Goal: Information Seeking & Learning: Learn about a topic

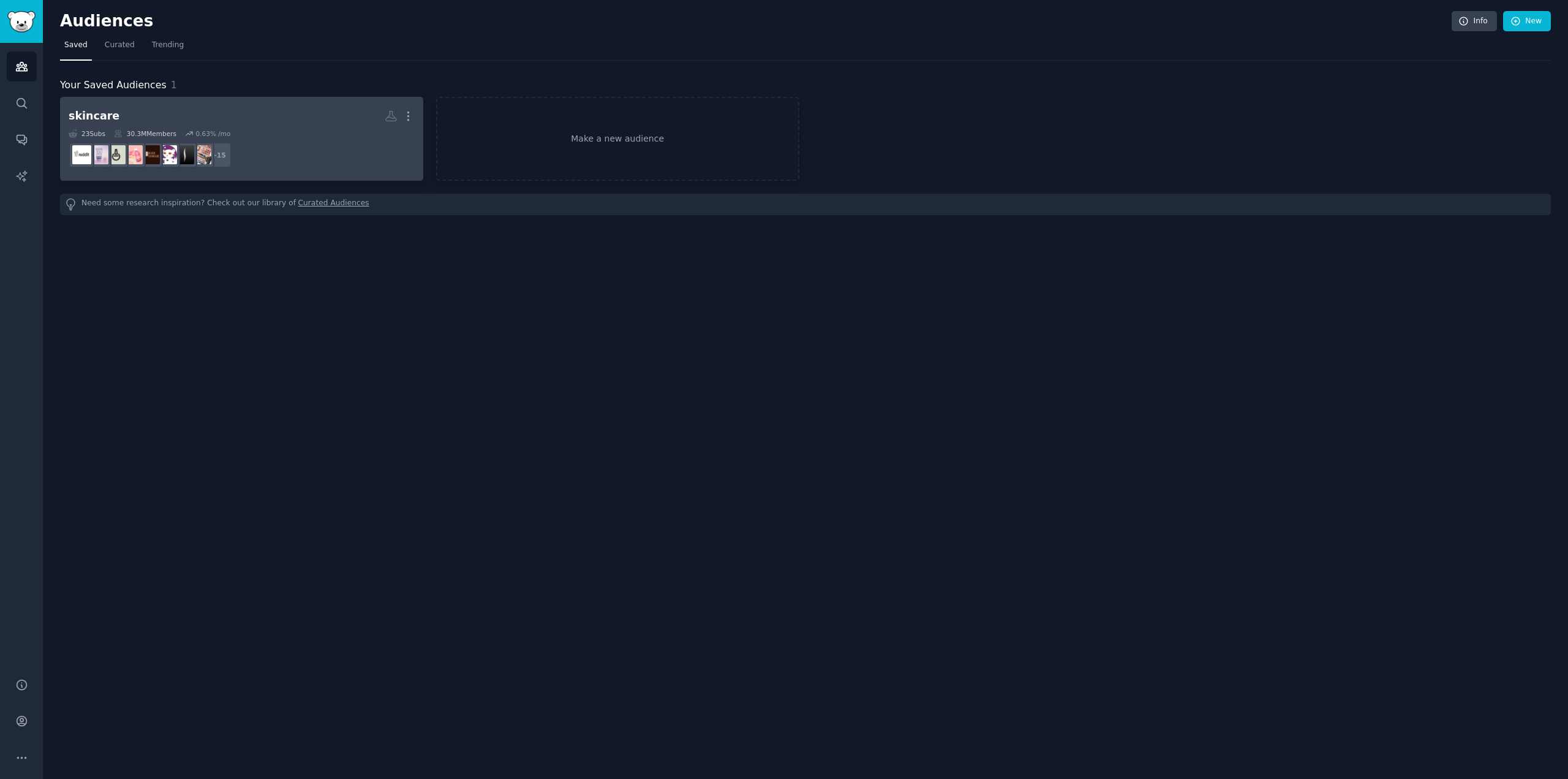
click at [306, 163] on dd "+ 15" at bounding box center [241, 155] width 346 height 35
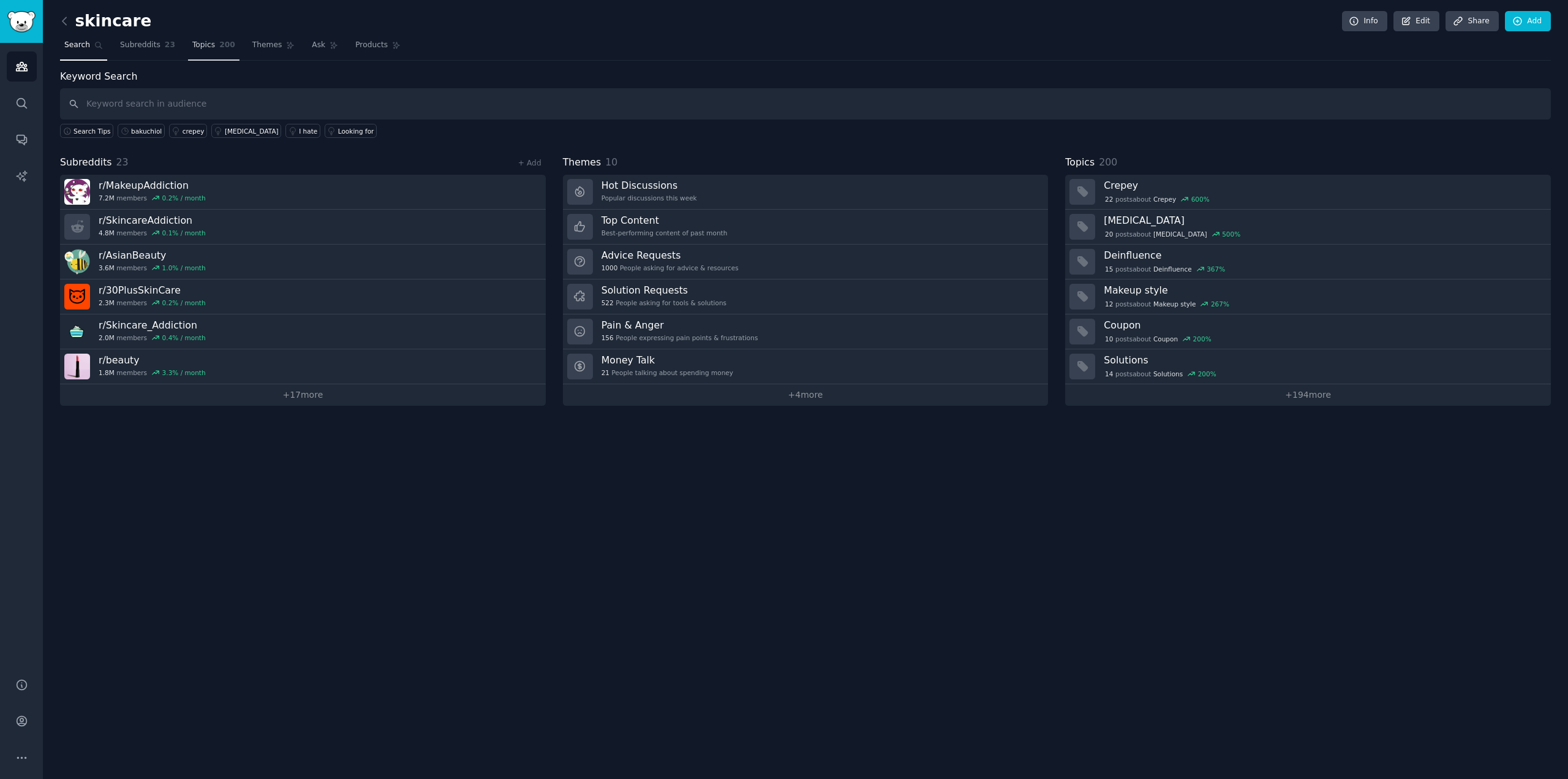
click at [207, 48] on link "Topics 200" at bounding box center [213, 47] width 51 height 25
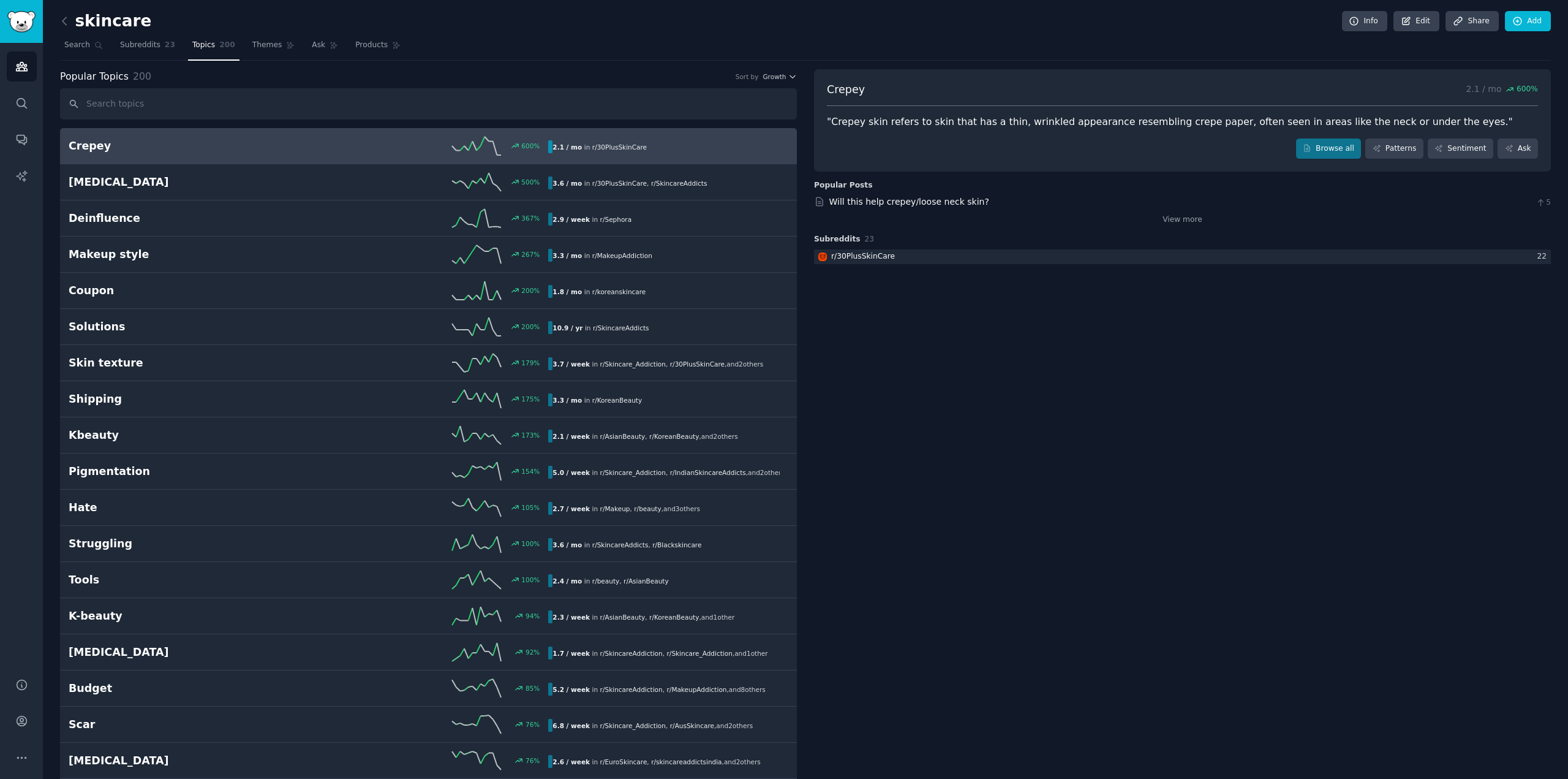
click at [292, 150] on h2 "Crepey" at bounding box center [188, 146] width 240 height 15
click at [119, 144] on h2 "Crepey" at bounding box center [188, 146] width 240 height 15
click at [1324, 147] on link "Browse all" at bounding box center [1328, 149] width 65 height 21
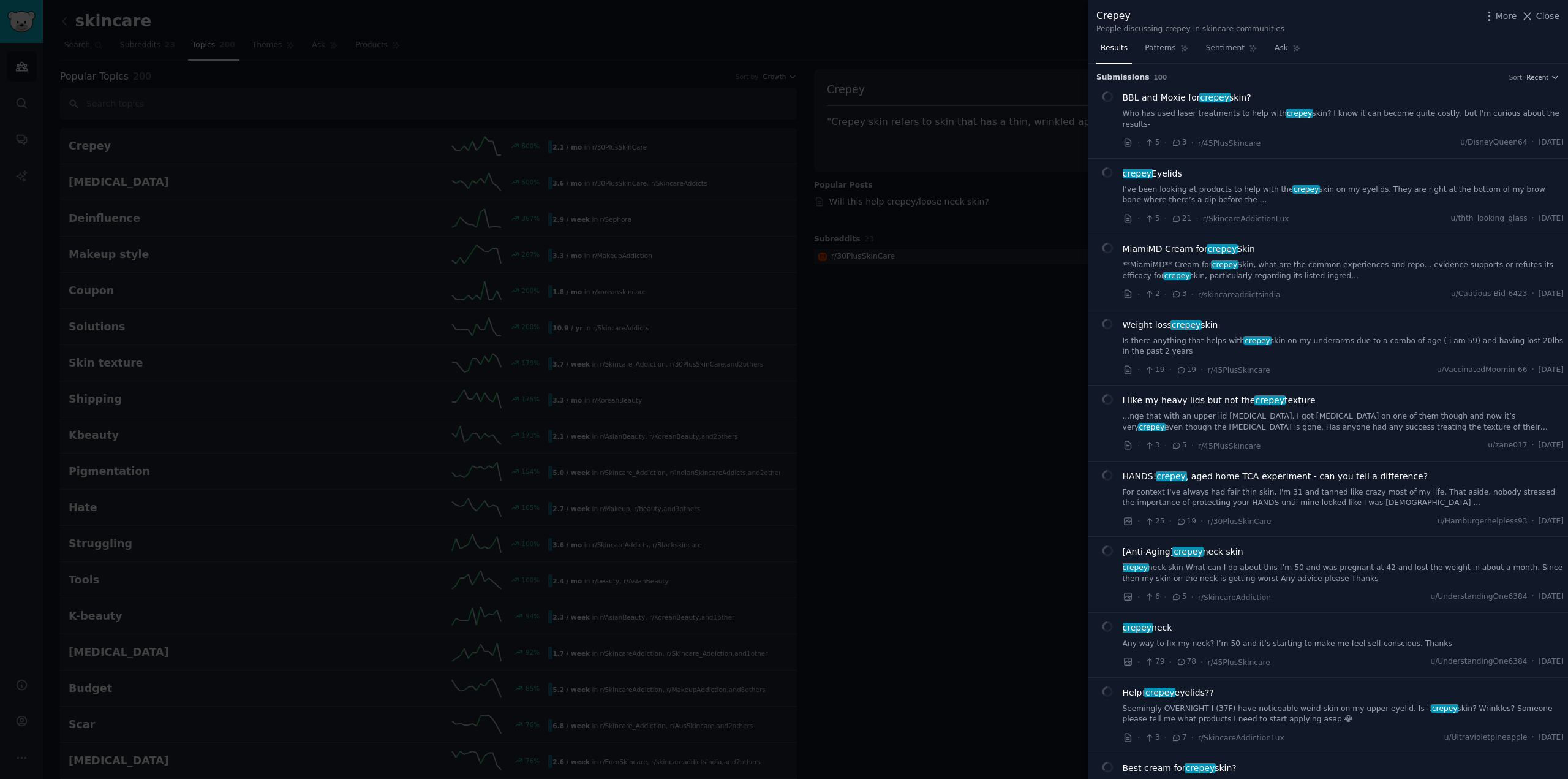
drag, startPoint x: 1252, startPoint y: 93, endPoint x: 1564, endPoint y: 121, distance: 313.3
click at [1197, 101] on div "BBL and Moxie for crepey skin?" at bounding box center [1344, 97] width 442 height 13
copy span "crepey skin?"
click at [167, 180] on div at bounding box center [784, 390] width 1568 height 779
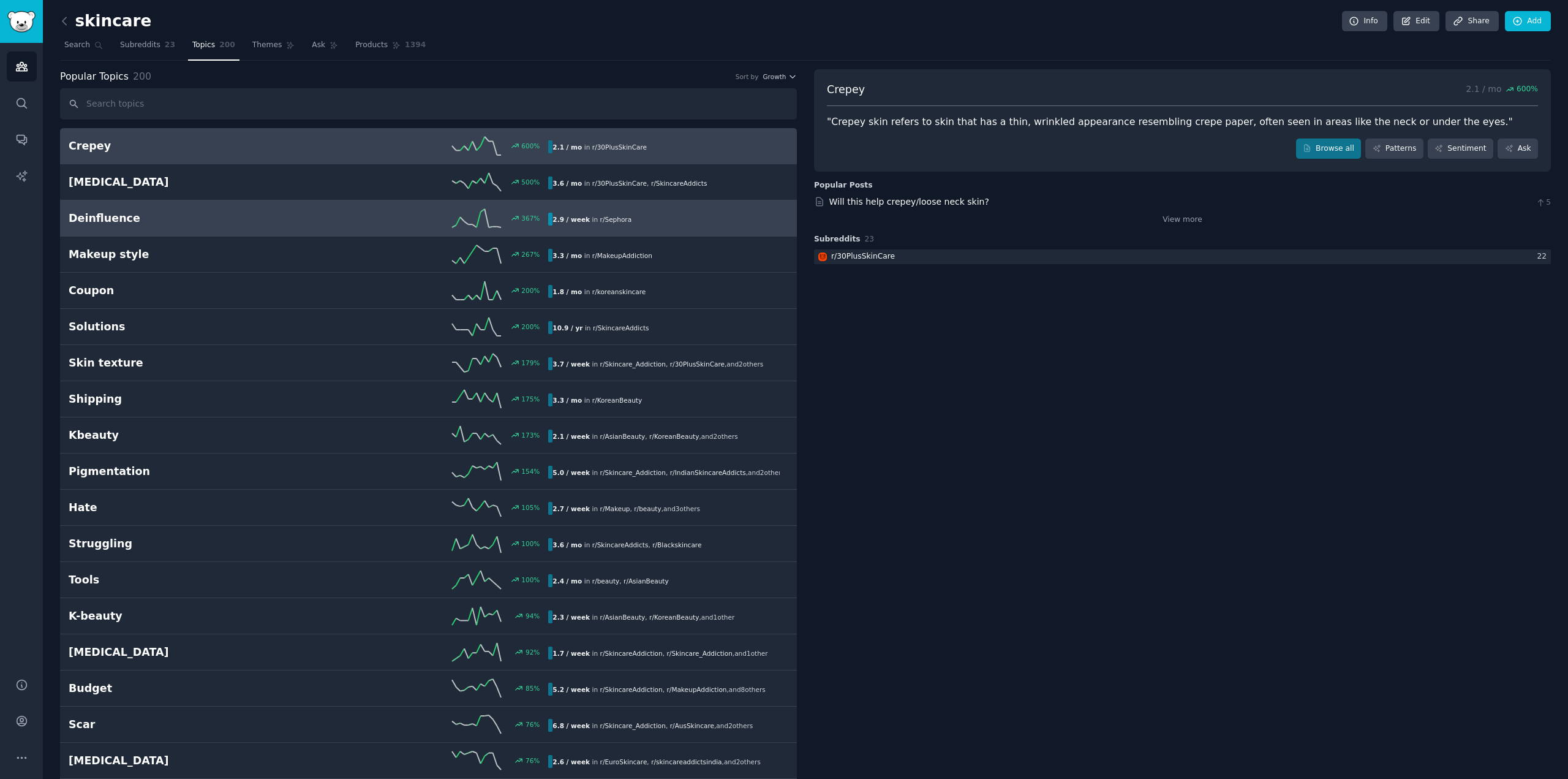
click at [171, 226] on div "Deinfluence 367 % 2.9 / week in r/ Sephora" at bounding box center [428, 218] width 719 height 18
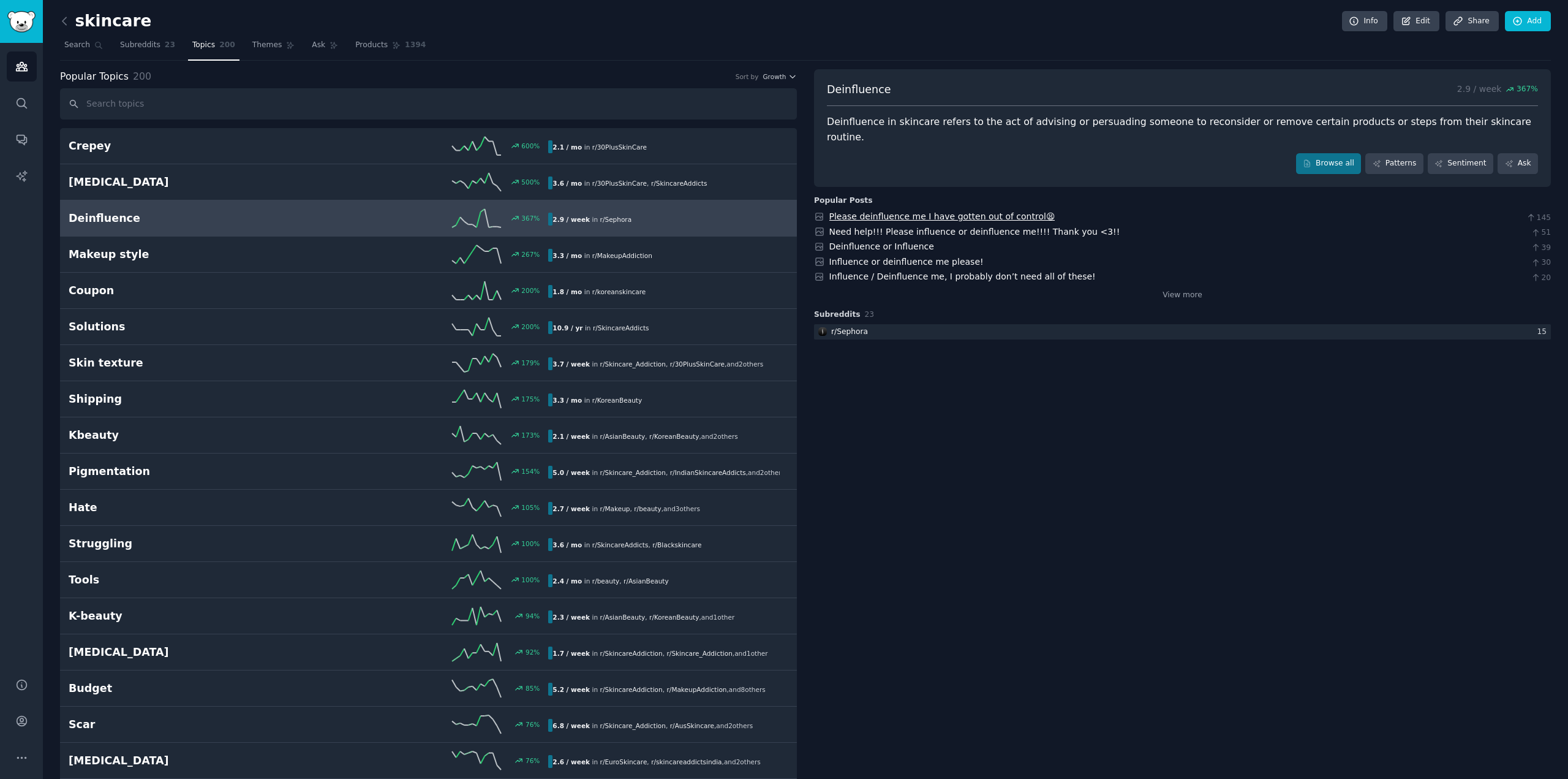
click at [858, 211] on link "Please deinfluence me I have gotten out of control😫" at bounding box center [942, 216] width 226 height 10
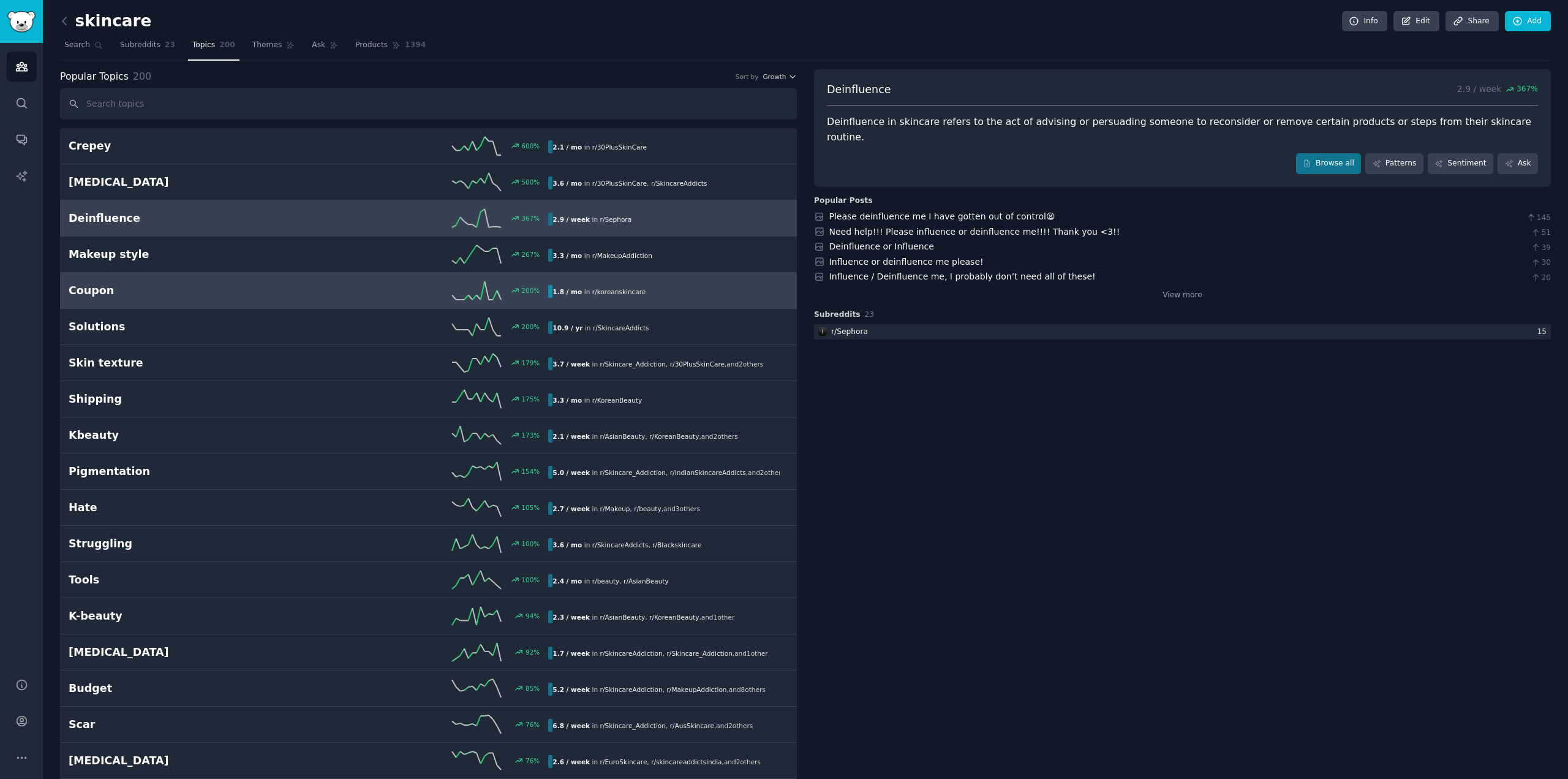
click at [322, 305] on link "Coupon 200 % 1.8 / mo in r/ koreanskincare" at bounding box center [428, 291] width 737 height 36
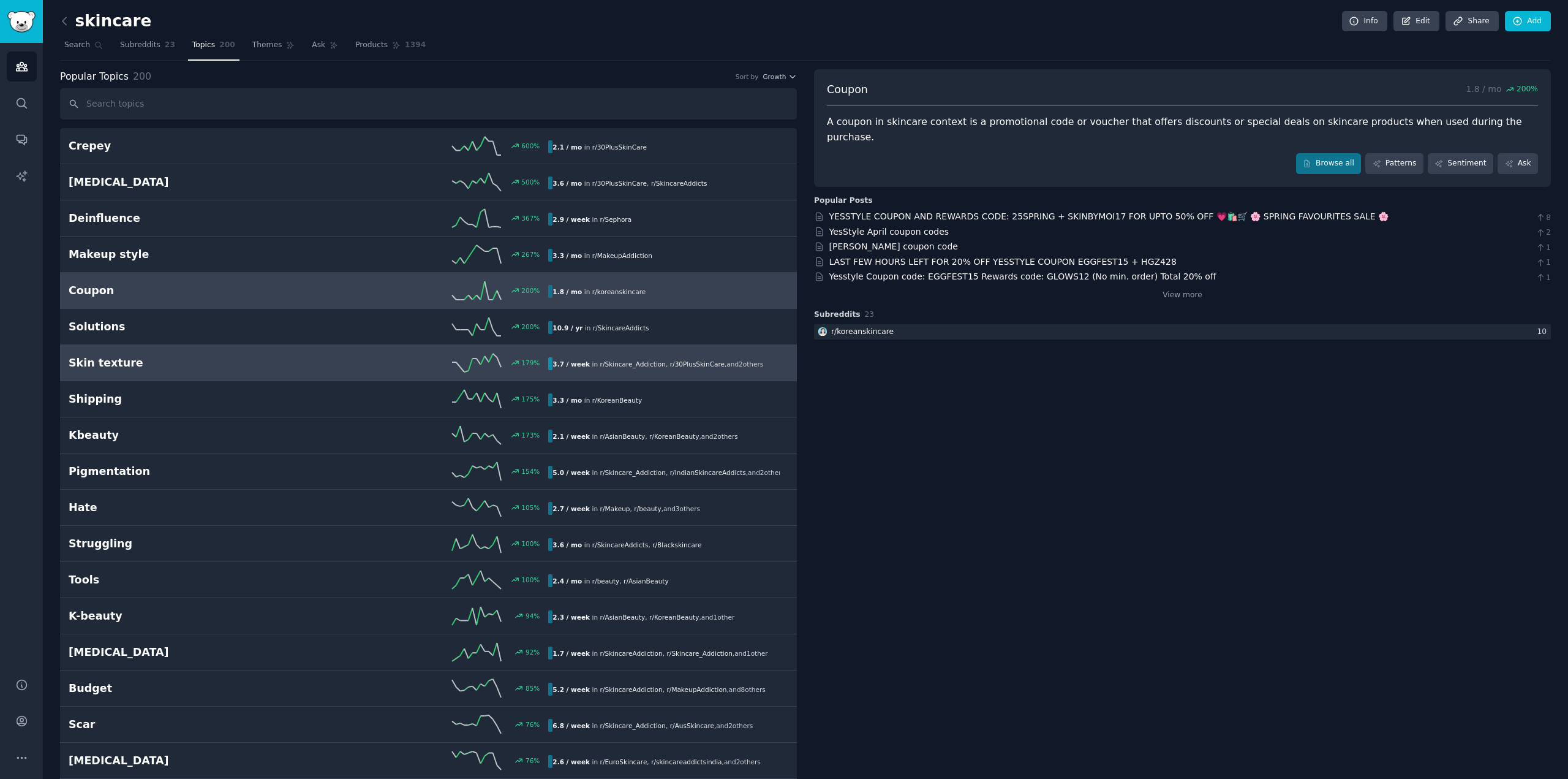
click at [311, 374] on link "Skin texture 179 % 3.7 / week in r/ Skincare_Addiction , r/ 30PlusSkinCare , an…" at bounding box center [428, 363] width 737 height 36
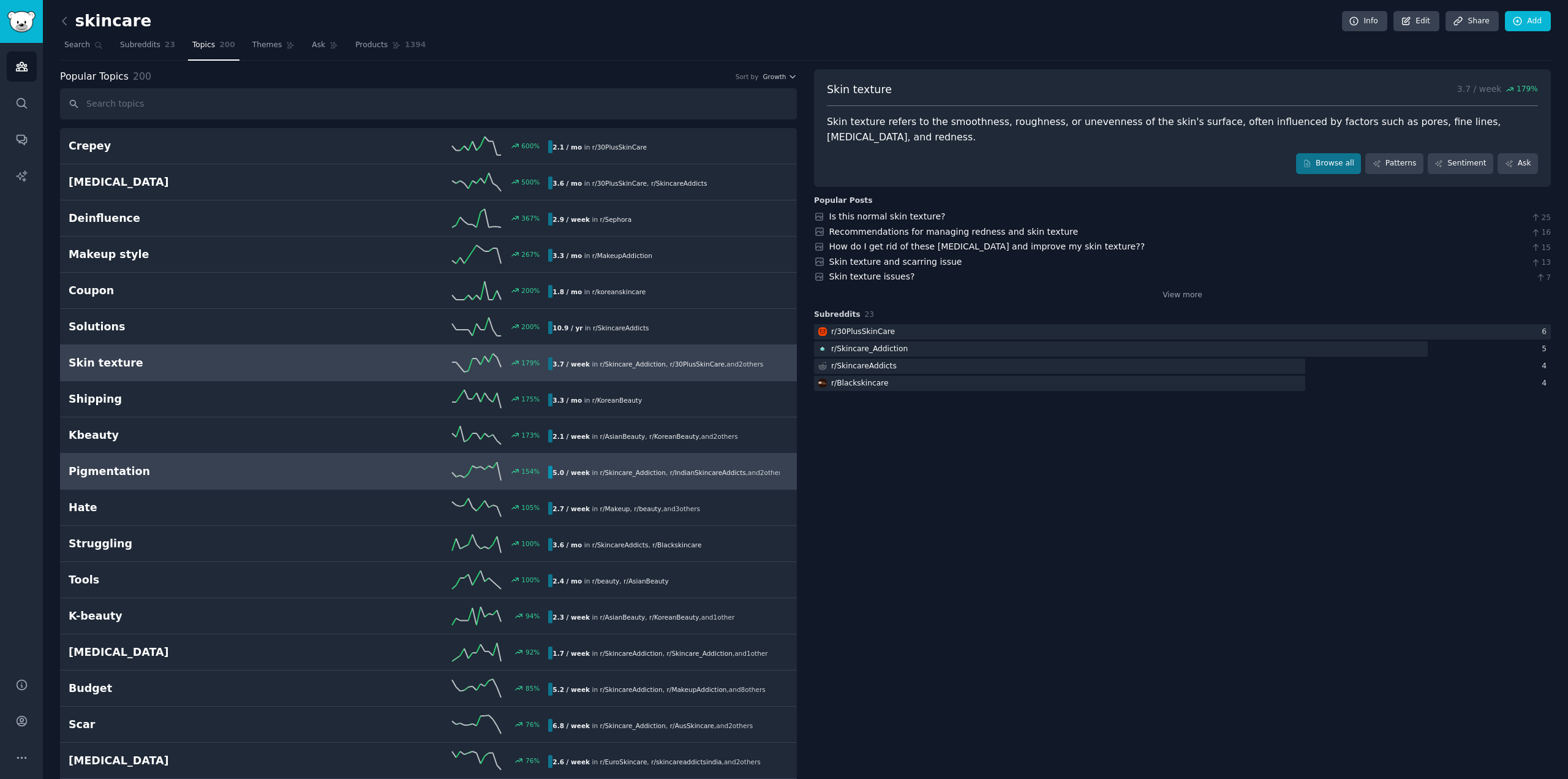
scroll to position [61, 0]
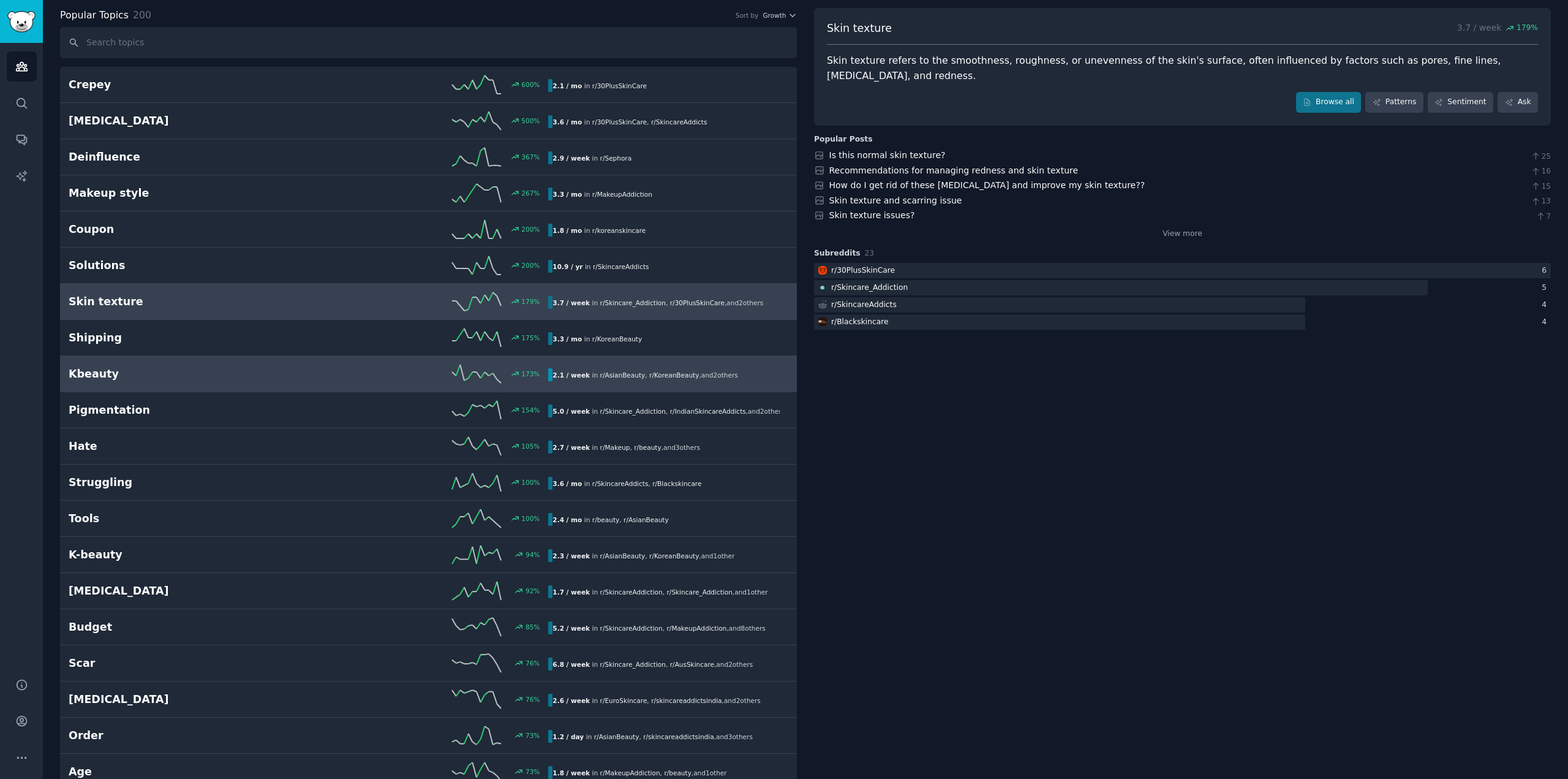
click at [309, 372] on div "173 %" at bounding box center [428, 374] width 240 height 18
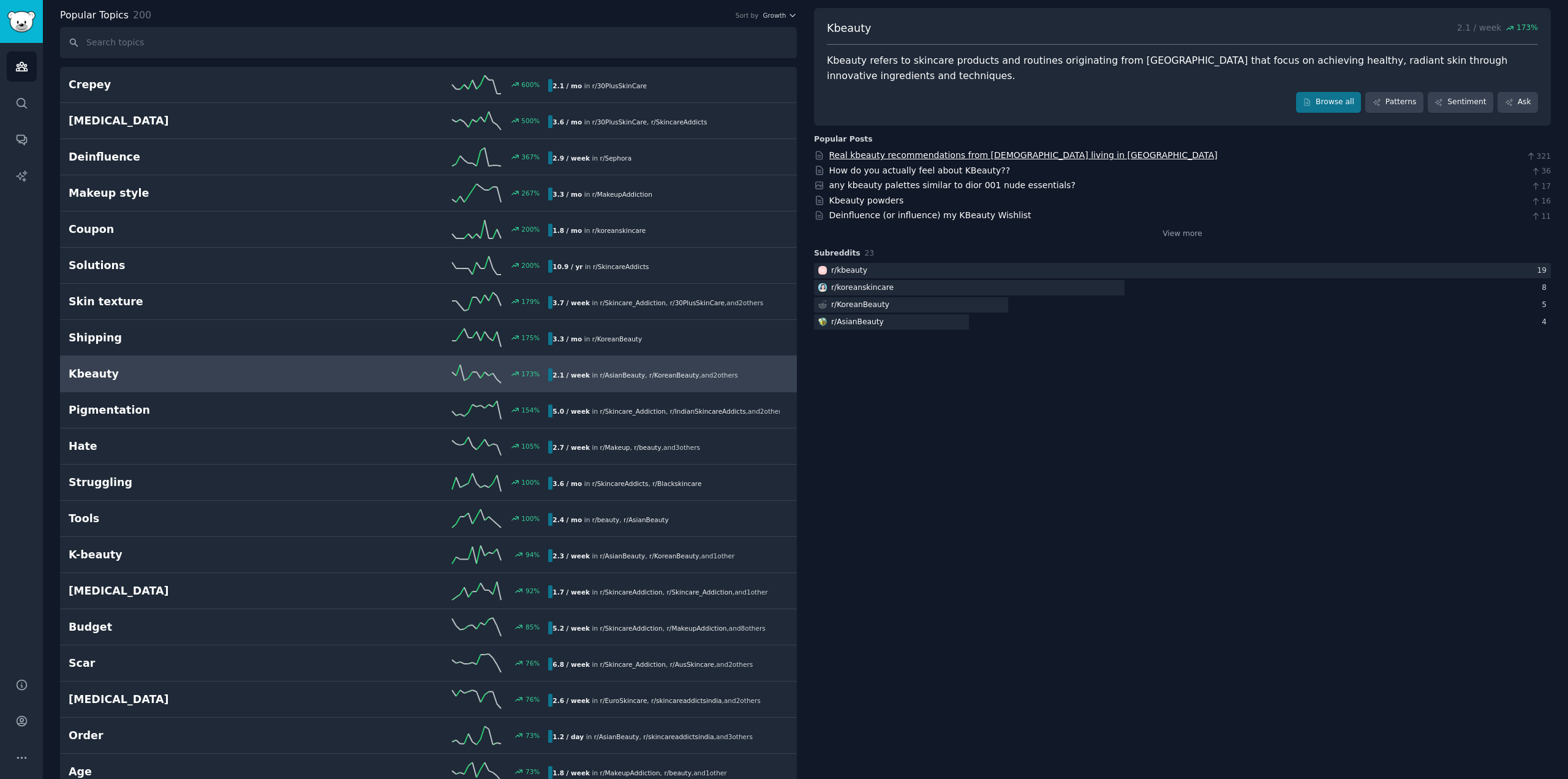
click at [1040, 153] on link "Real kbeauty recommendations from [DEMOGRAPHIC_DATA] living in [GEOGRAPHIC_DATA]" at bounding box center [1023, 155] width 389 height 10
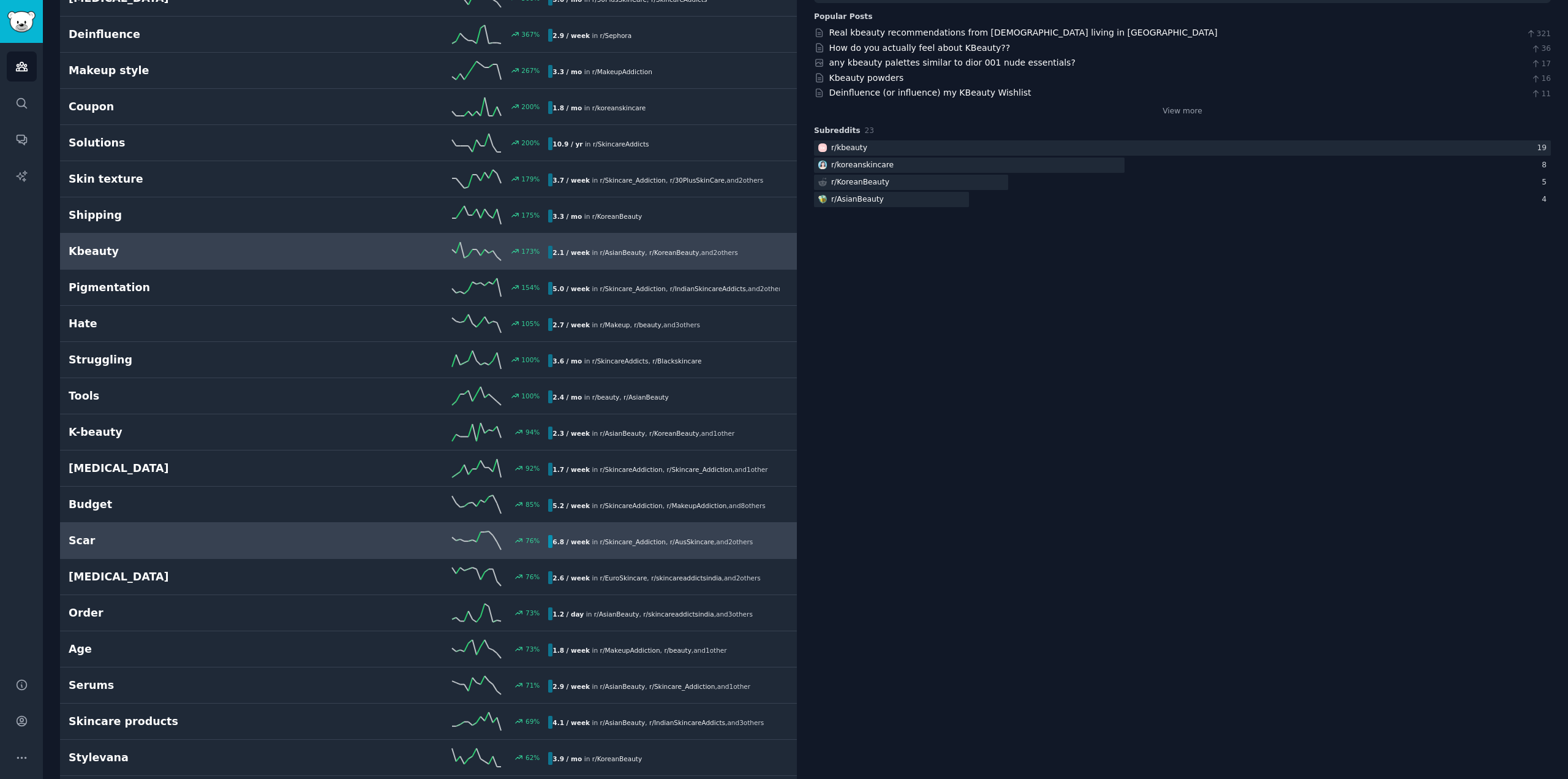
scroll to position [245, 0]
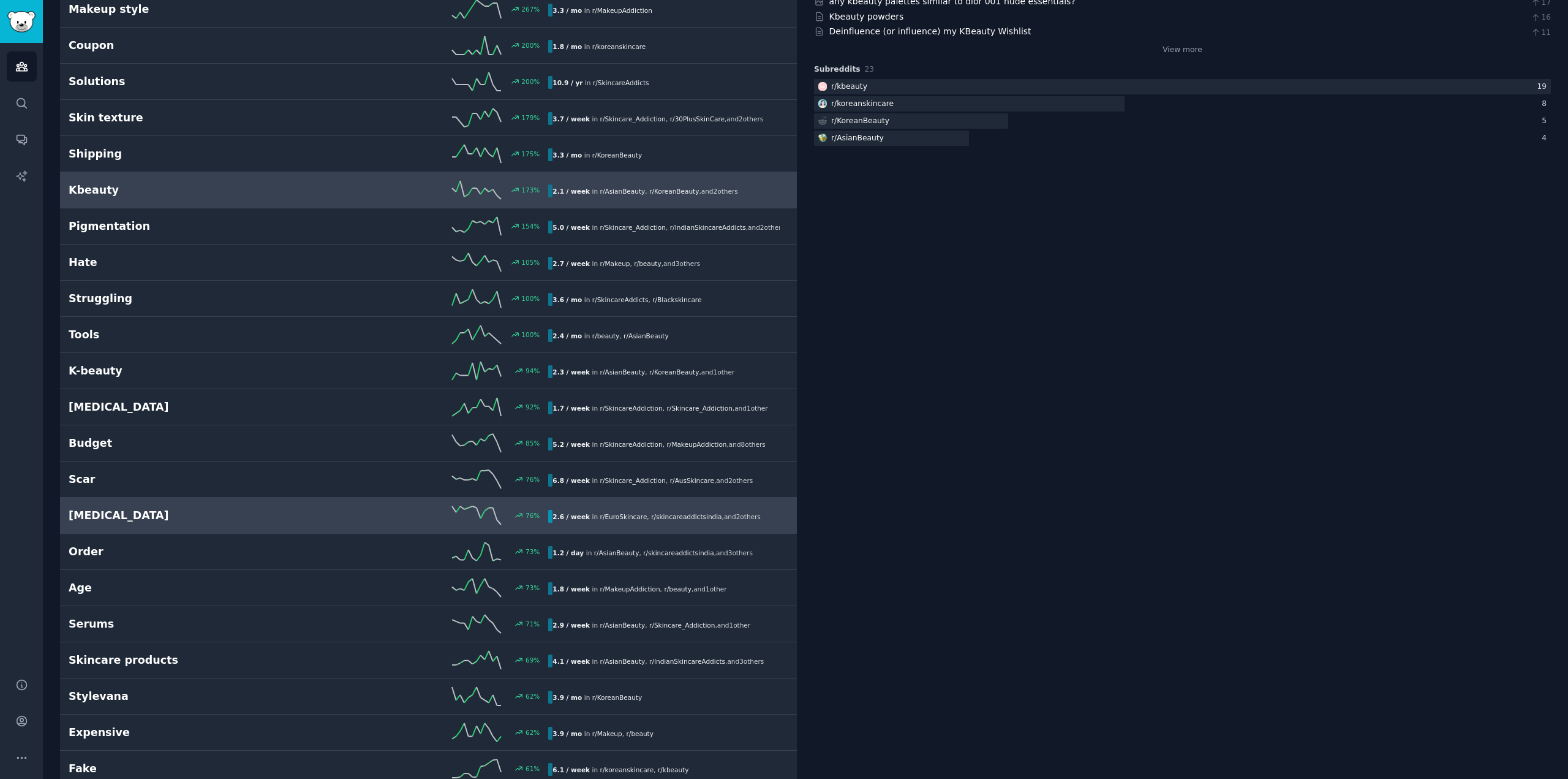
click at [208, 525] on link "[MEDICAL_DATA] 76 % 2.6 / week in r/ EuroSkincare , r/ skincareaddictsindia , a…" at bounding box center [428, 516] width 737 height 36
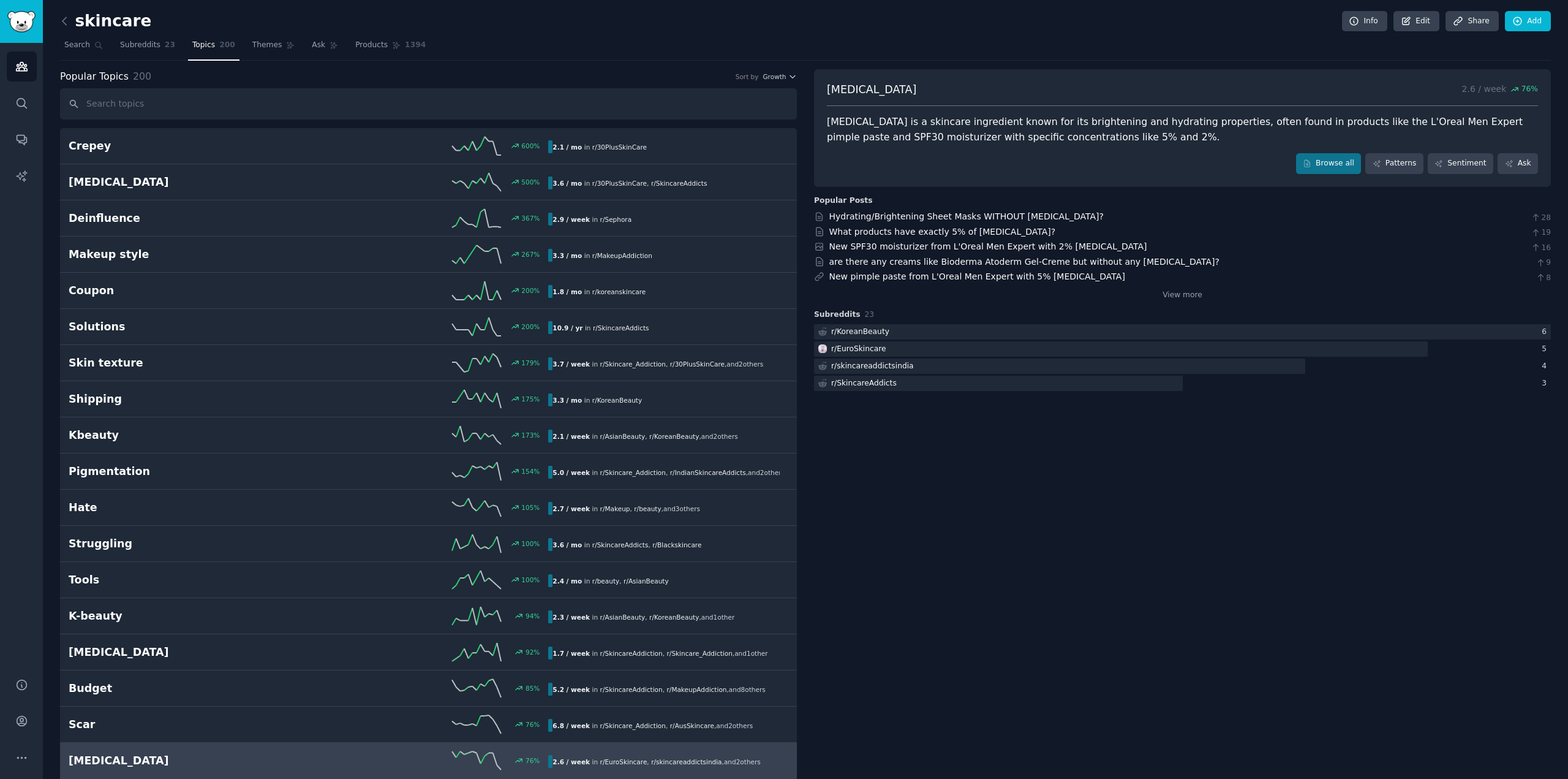
click at [195, 105] on input "text" at bounding box center [428, 104] width 737 height 32
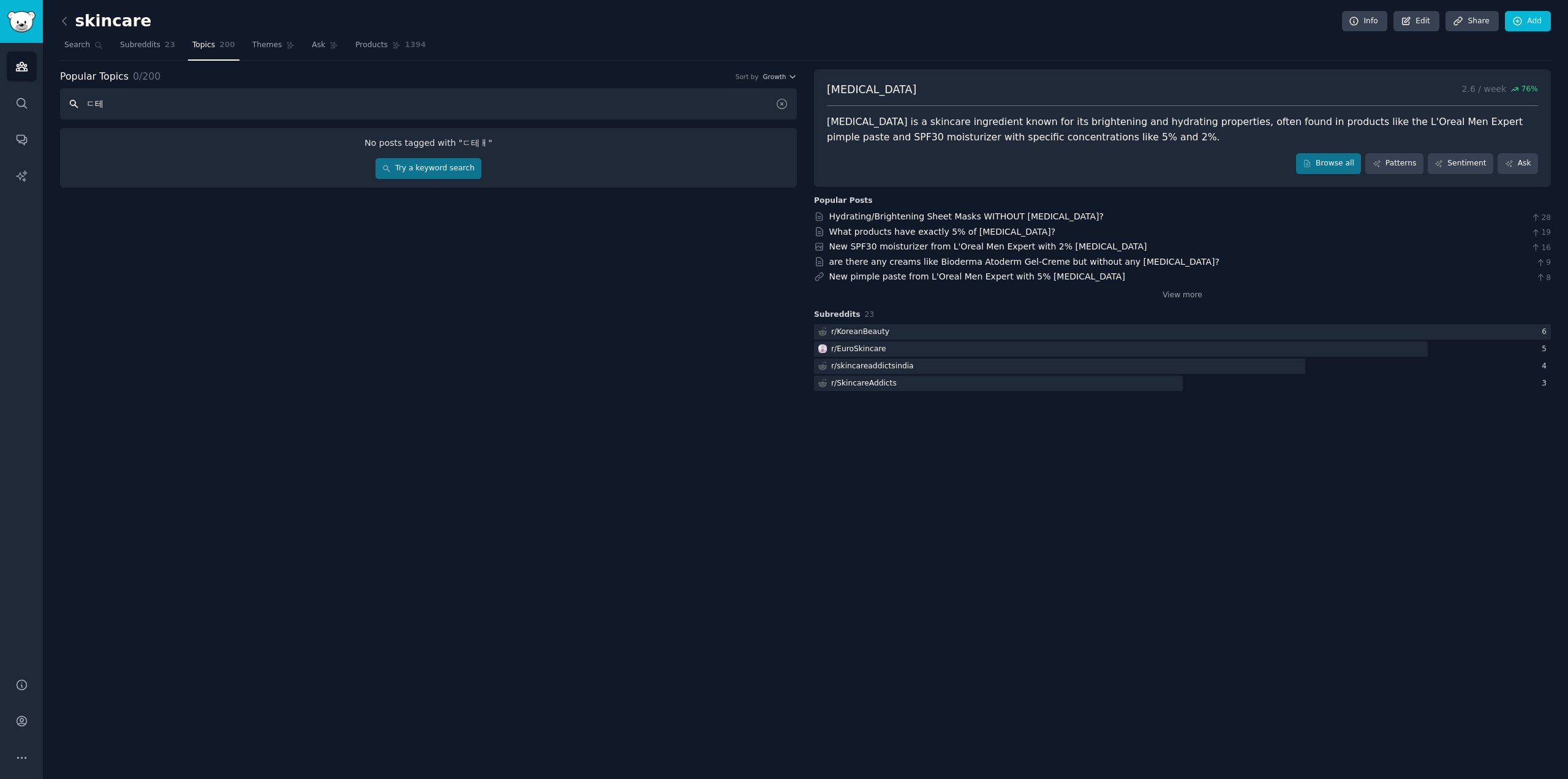
type input "ㄷ"
click at [204, 93] on input "expoliating" at bounding box center [428, 104] width 737 height 32
drag, startPoint x: 201, startPoint y: 98, endPoint x: 59, endPoint y: 116, distance: 143.1
click at [59, 116] on div "skincare Info Edit Share Add Search Subreddits 23 Topics 200 Themes Ask Product…" at bounding box center [805, 390] width 1525 height 779
click at [135, 103] on input "expoliating" at bounding box center [428, 104] width 737 height 32
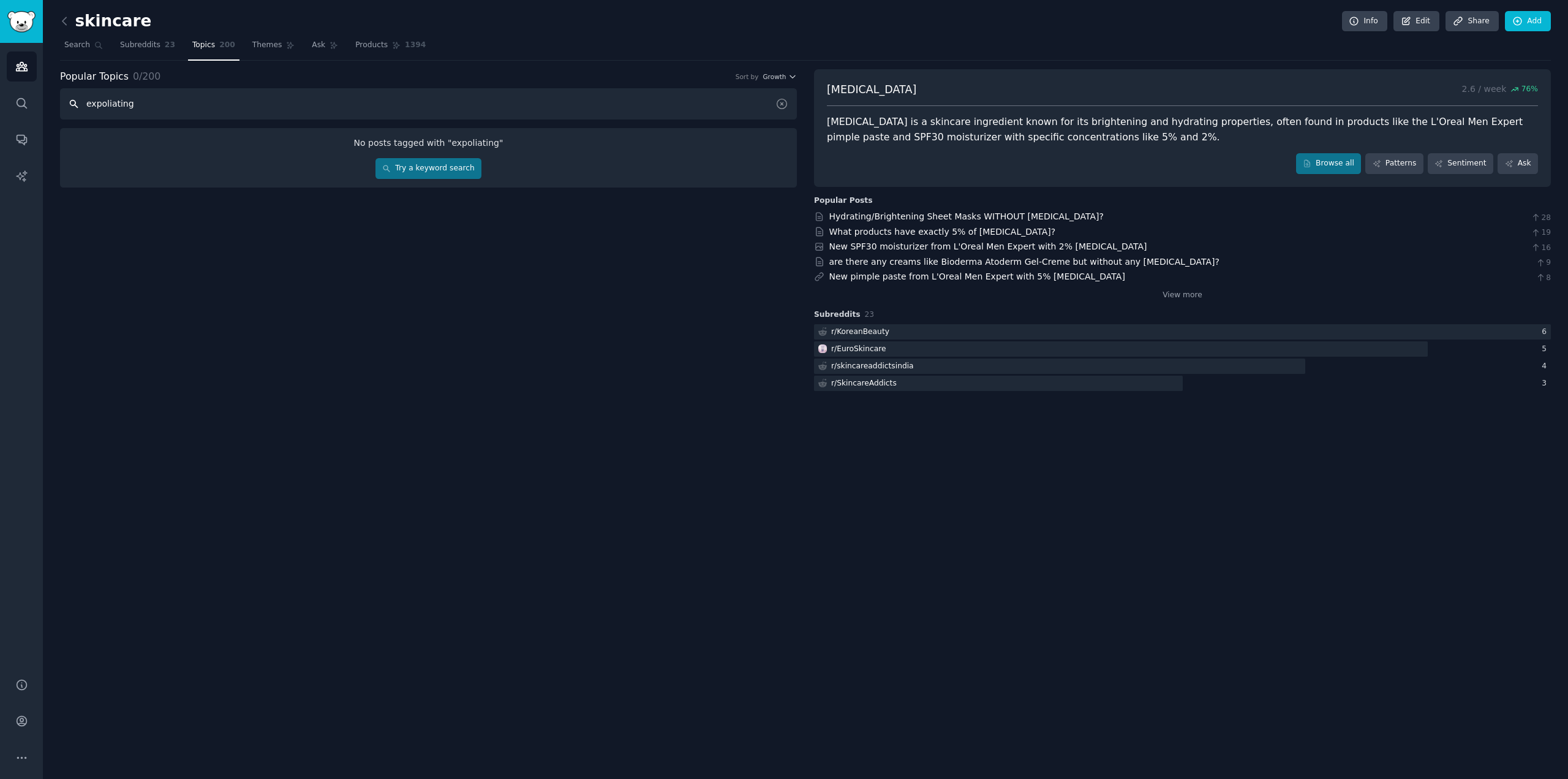
drag, startPoint x: 156, startPoint y: 103, endPoint x: 55, endPoint y: 123, distance: 103.0
click at [52, 123] on div "skincare Info Edit Share Add Search Subreddits 23 Topics 200 Themes Ask Product…" at bounding box center [805, 390] width 1525 height 779
click at [147, 101] on input "exfoliating" at bounding box center [428, 104] width 737 height 32
paste input "exfol"
drag, startPoint x: 187, startPoint y: 108, endPoint x: 113, endPoint y: 131, distance: 77.5
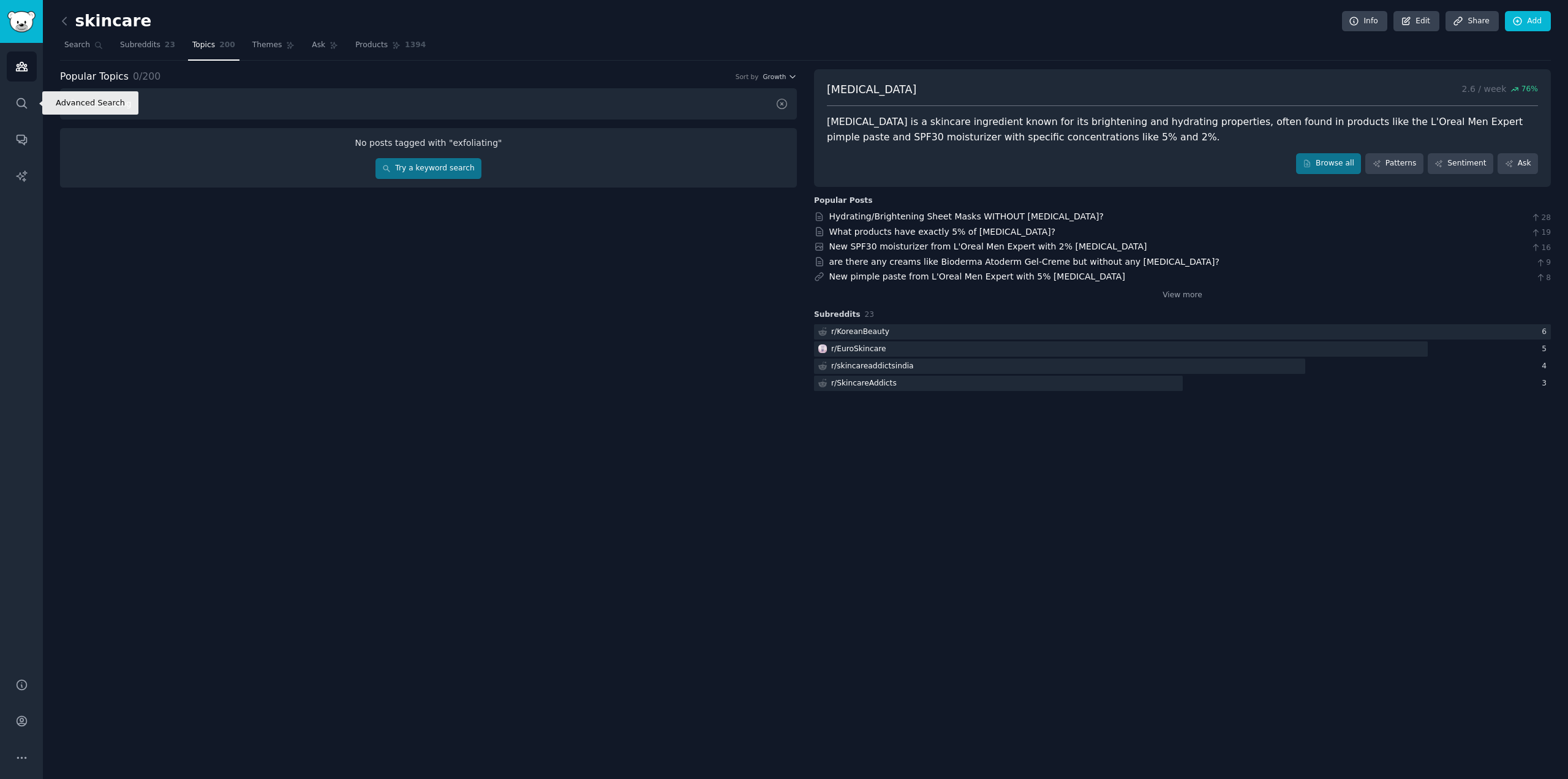
click at [20, 110] on div "Advanced Search Audiences Search Conversations AI Reports Help Account More ski…" at bounding box center [784, 390] width 1568 height 779
paste input "exfol"
type input "exfol"
click at [83, 52] on link "Search" at bounding box center [83, 47] width 47 height 25
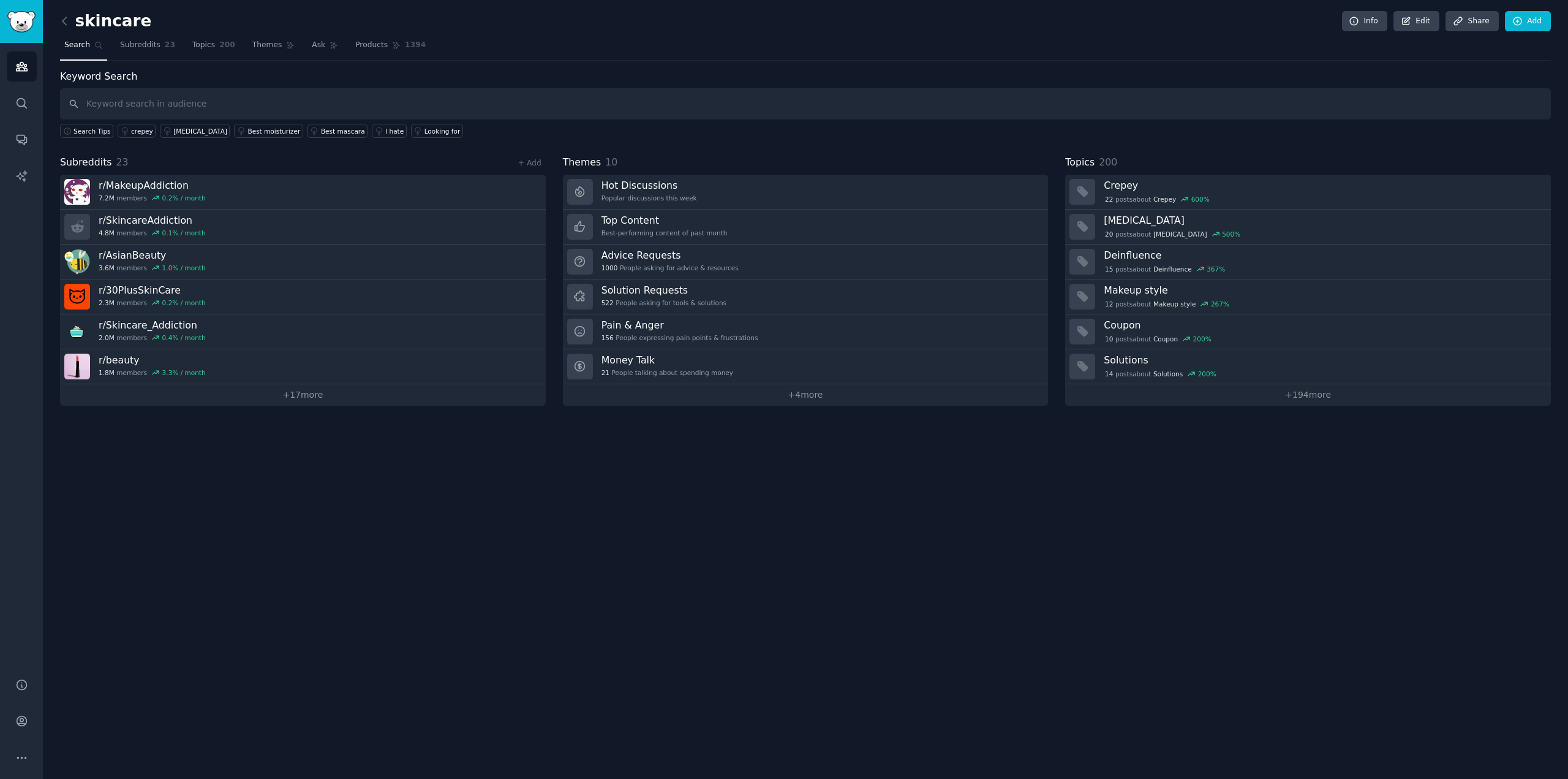
click at [193, 105] on input "text" at bounding box center [805, 104] width 1491 height 32
click at [135, 96] on input "exfol" at bounding box center [805, 104] width 1491 height 32
drag, startPoint x: 107, startPoint y: 102, endPoint x: 35, endPoint y: 109, distance: 72.3
click at [35, 109] on div "Advanced Search Audiences Search Conversations AI Reports Help Account More ski…" at bounding box center [784, 390] width 1568 height 779
paste input "Expoliating"
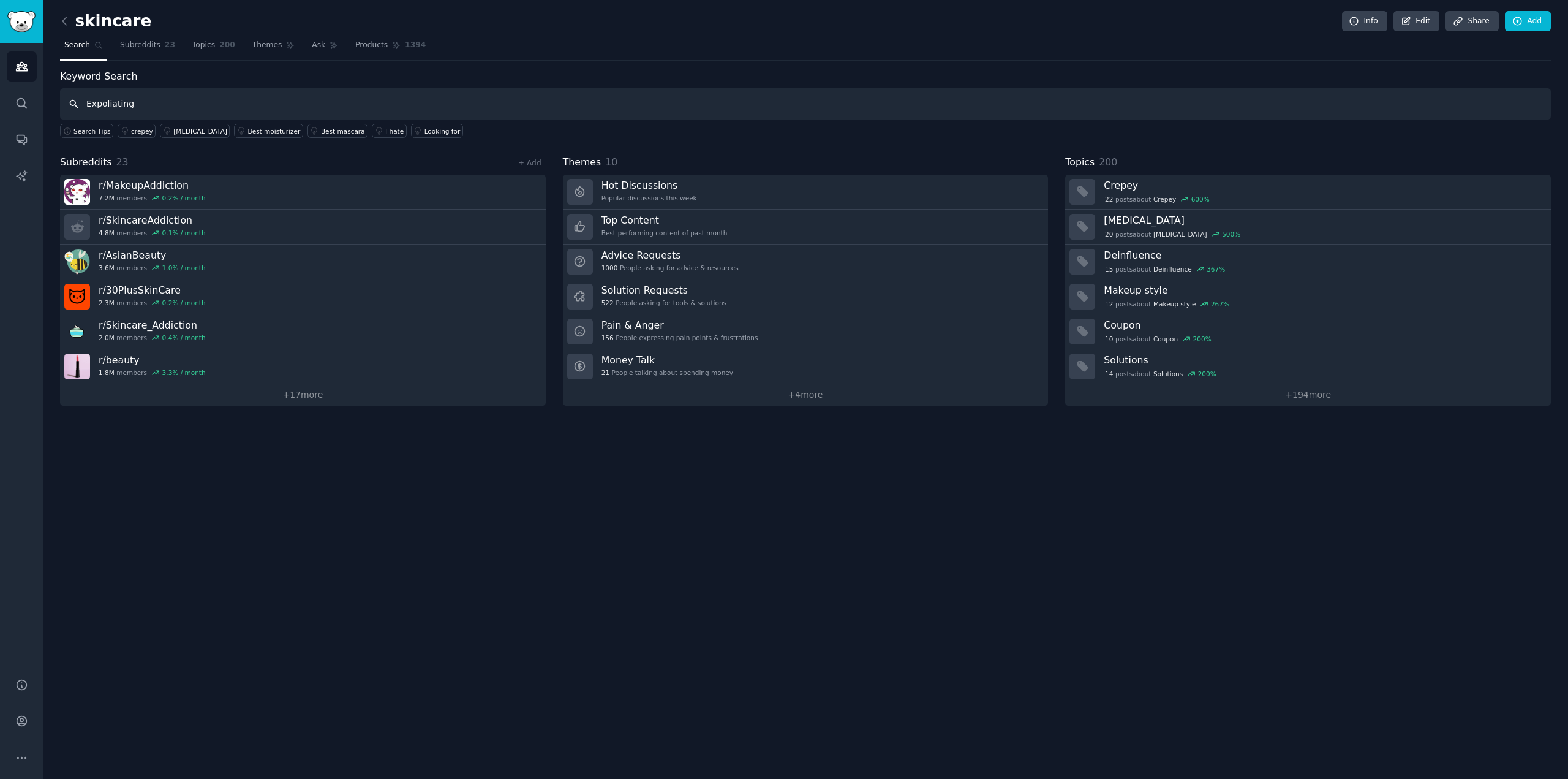
type input "Expoliating"
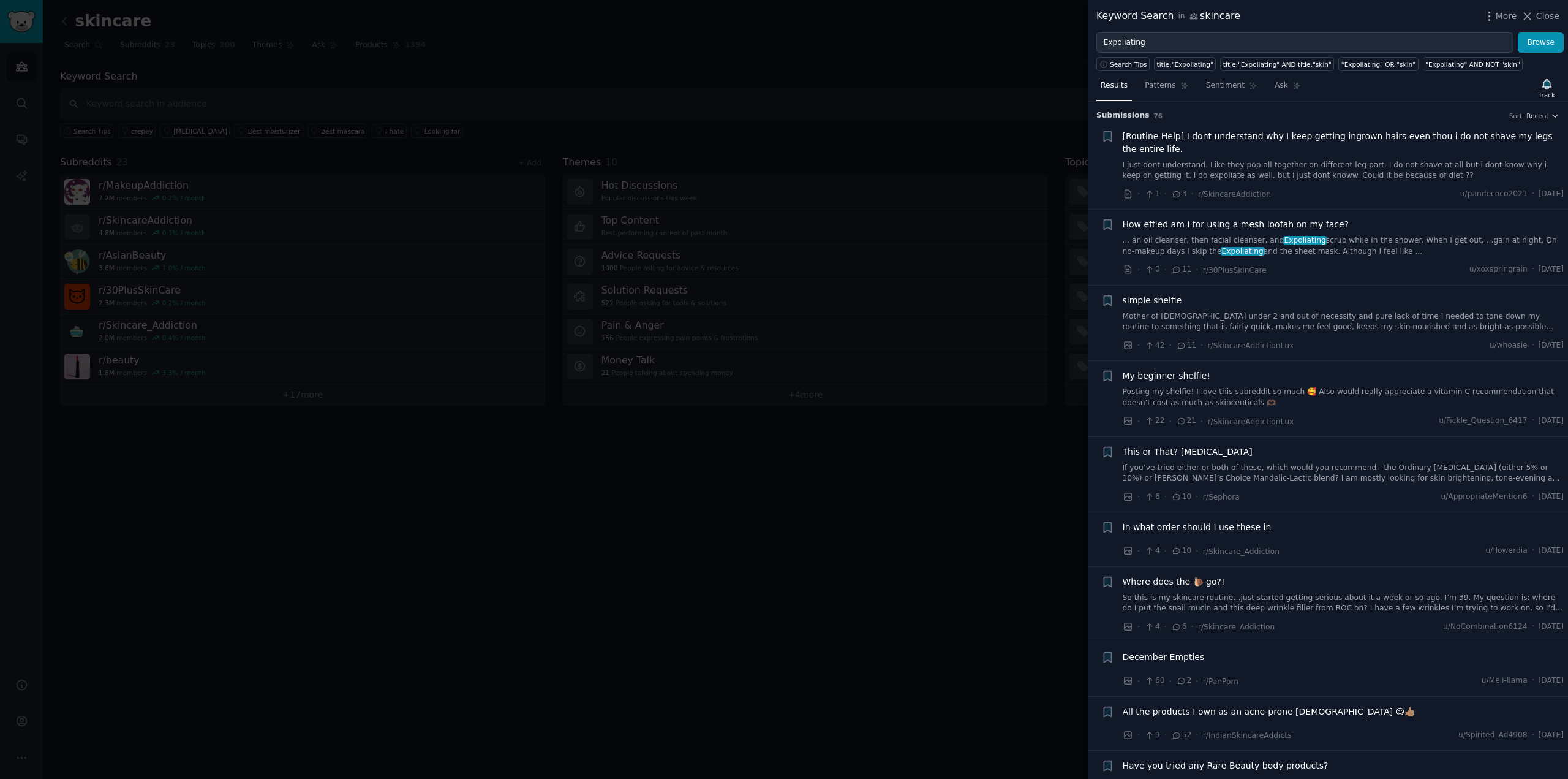
click at [1530, 108] on div "Submission s 76 Sort Recent" at bounding box center [1328, 111] width 463 height 20
click at [1530, 116] on span "Recent" at bounding box center [1537, 115] width 22 height 8
click at [1519, 160] on div "Upvotes" at bounding box center [1498, 161] width 114 height 22
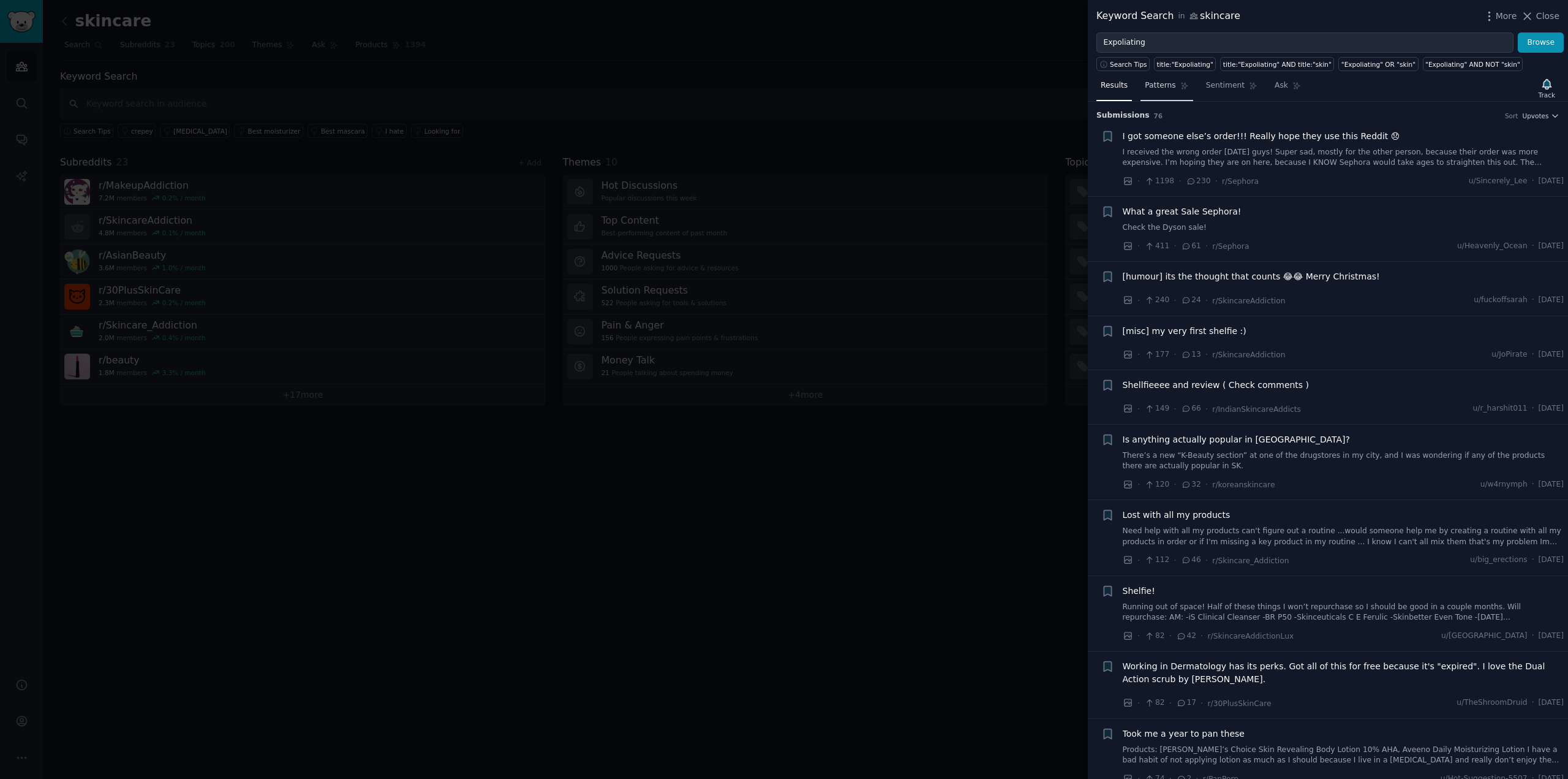
click at [1180, 89] on icon at bounding box center [1184, 85] width 8 height 8
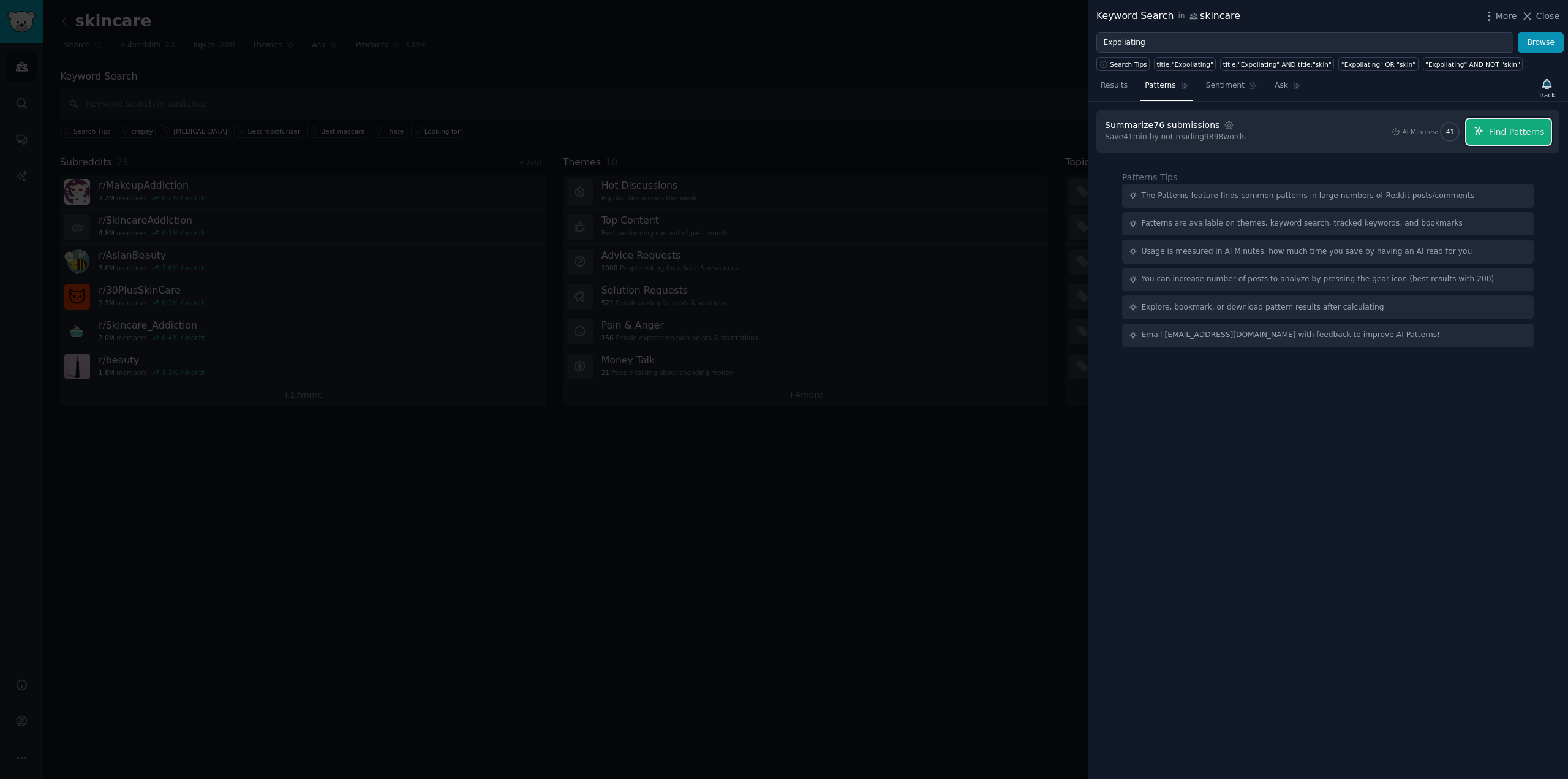
click at [1497, 141] on button "Find Patterns" at bounding box center [1509, 132] width 84 height 26
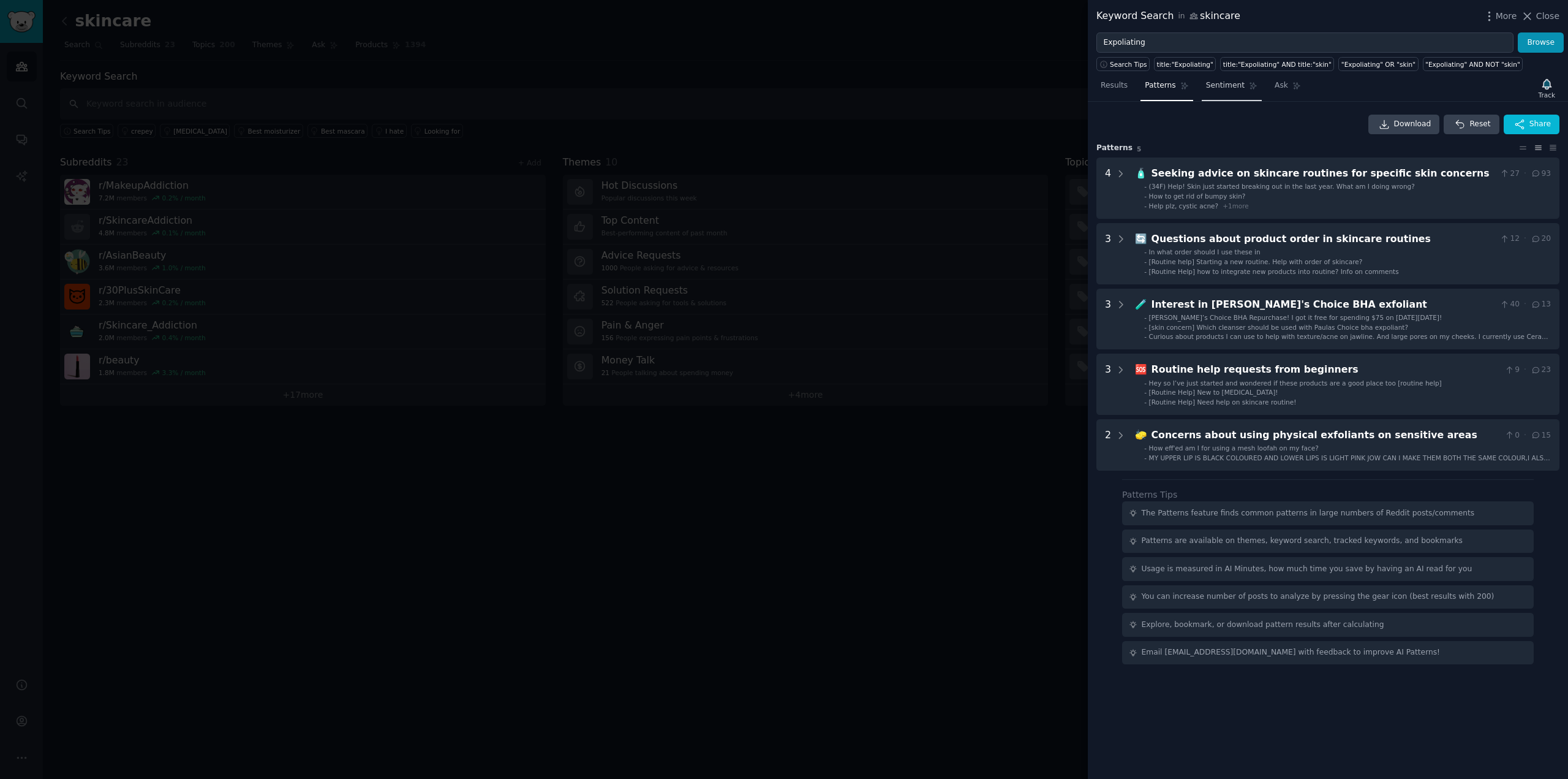
click at [1207, 94] on link "Sentiment" at bounding box center [1232, 88] width 60 height 25
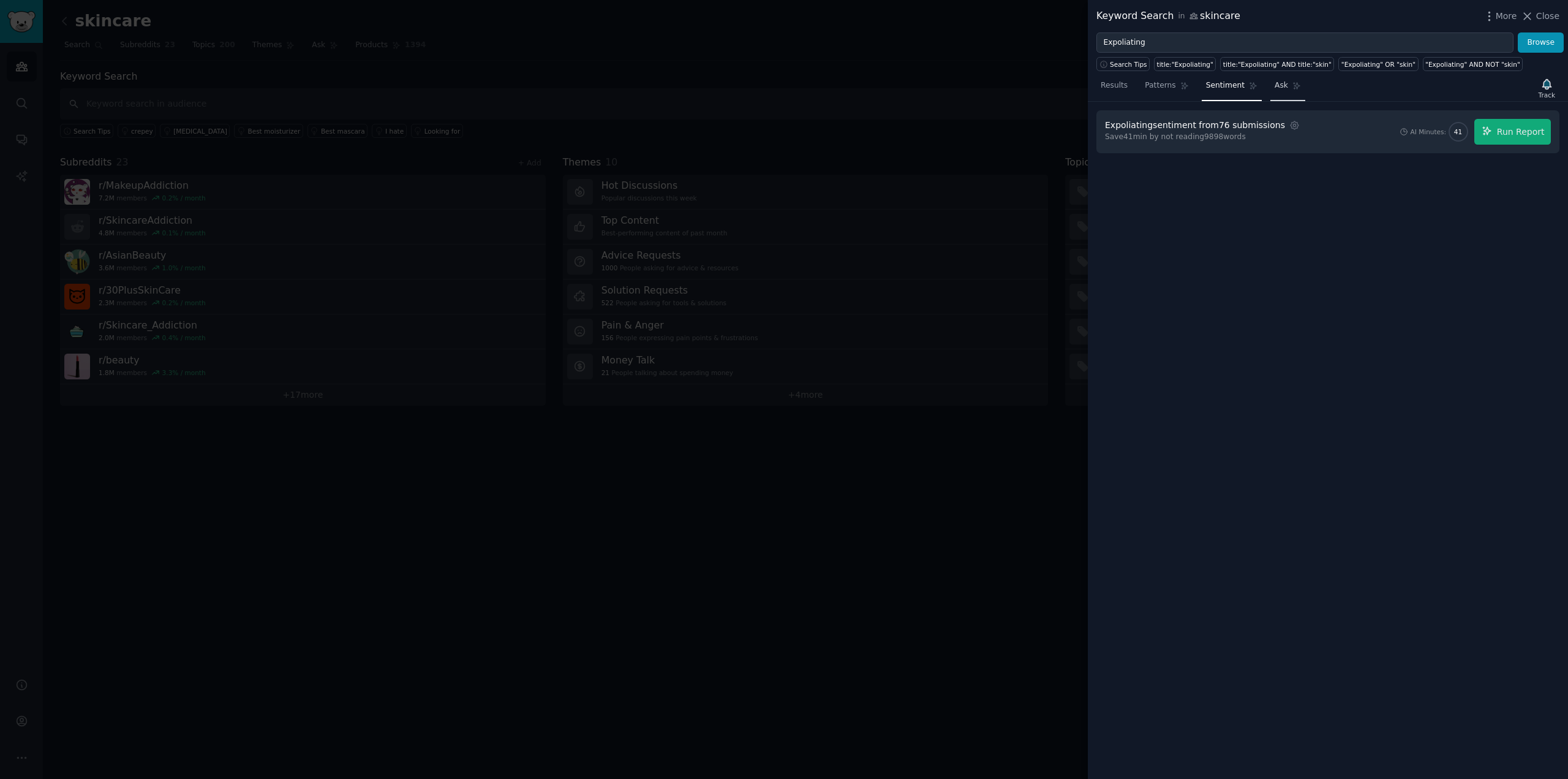
click at [1270, 98] on link "Ask" at bounding box center [1288, 88] width 35 height 25
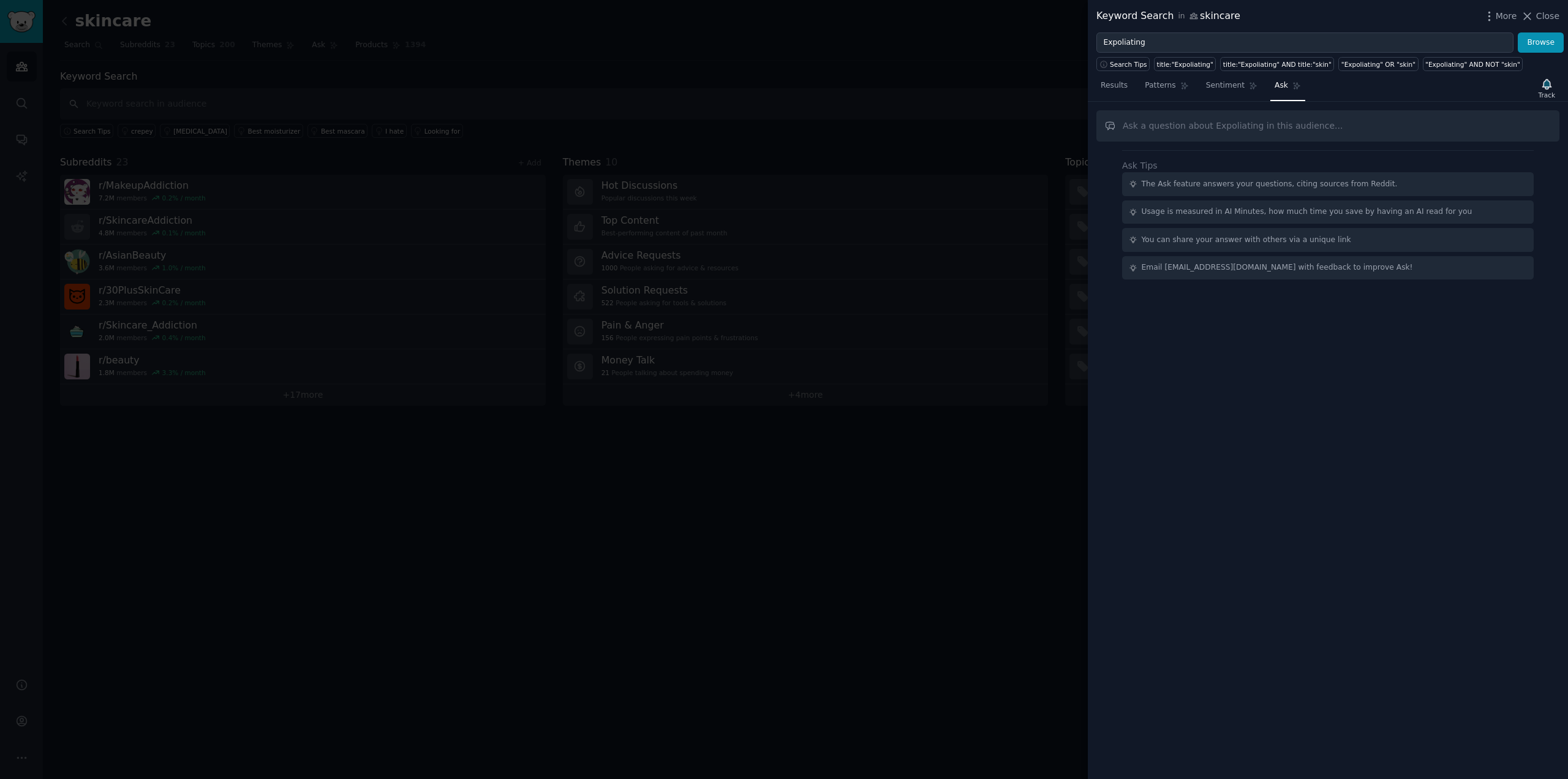
click at [249, 495] on div at bounding box center [784, 390] width 1568 height 779
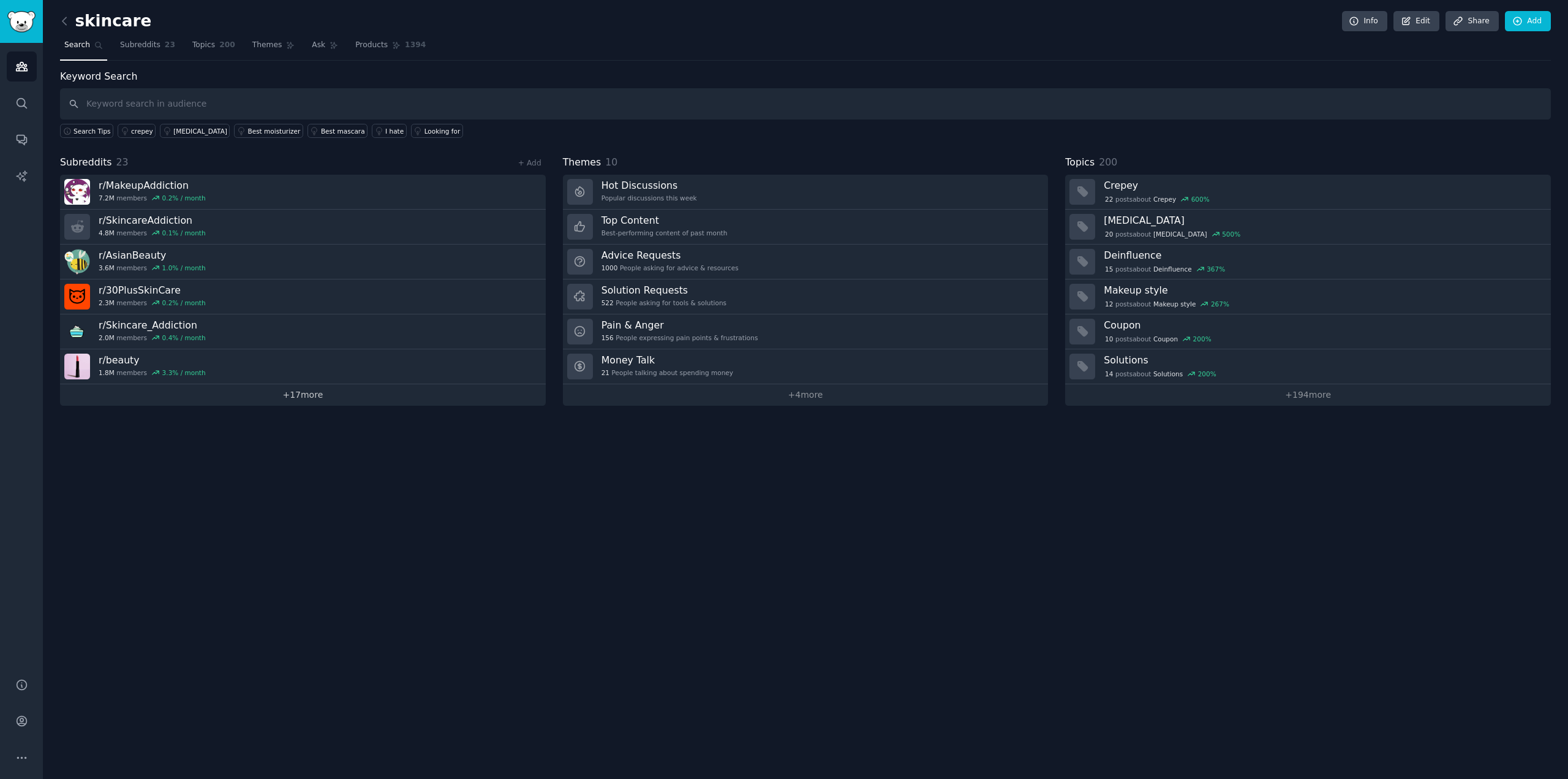
click at [341, 393] on link "+ 17 more" at bounding box center [303, 395] width 486 height 22
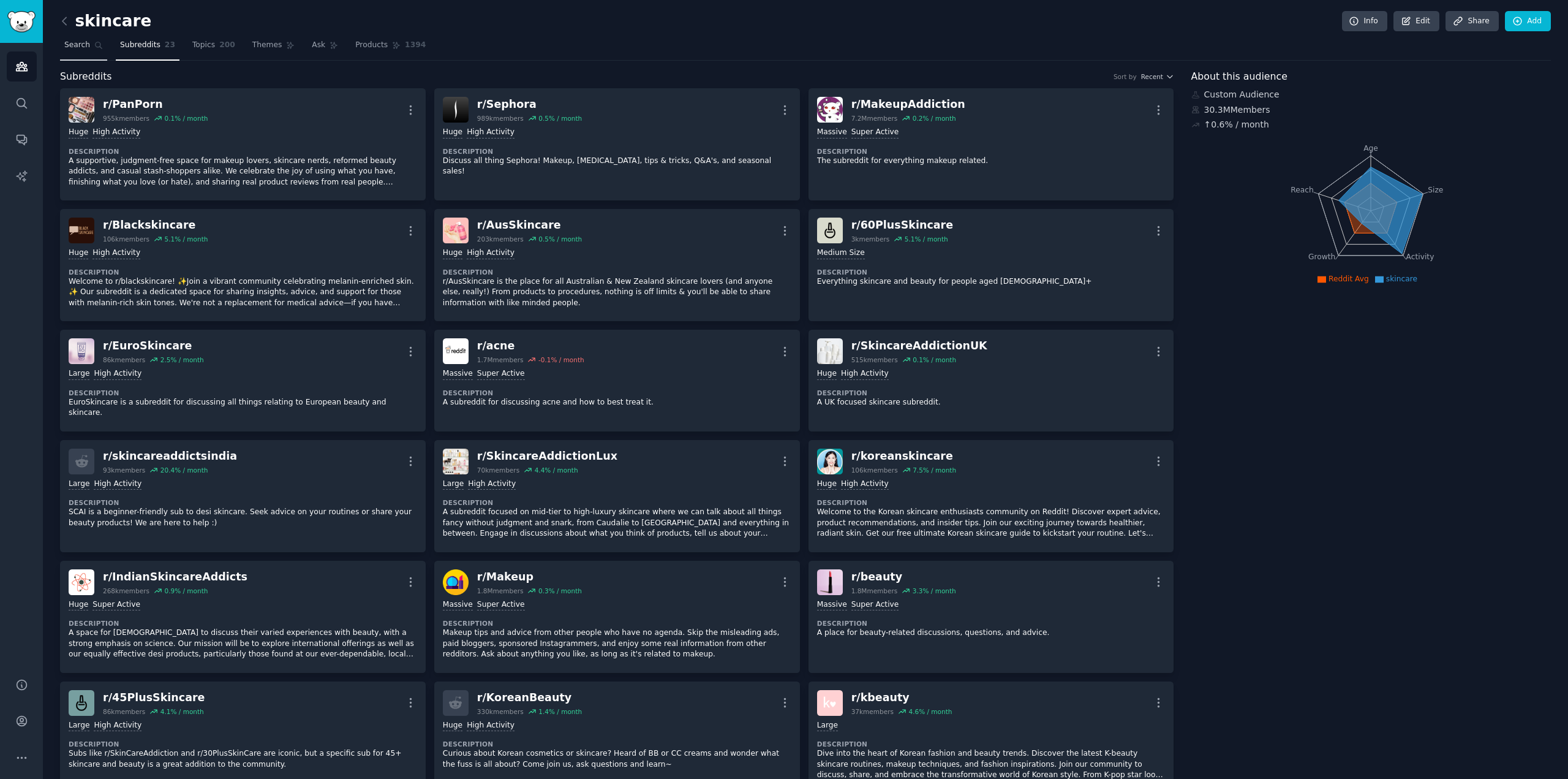
click at [69, 44] on span "Search" at bounding box center [77, 45] width 26 height 11
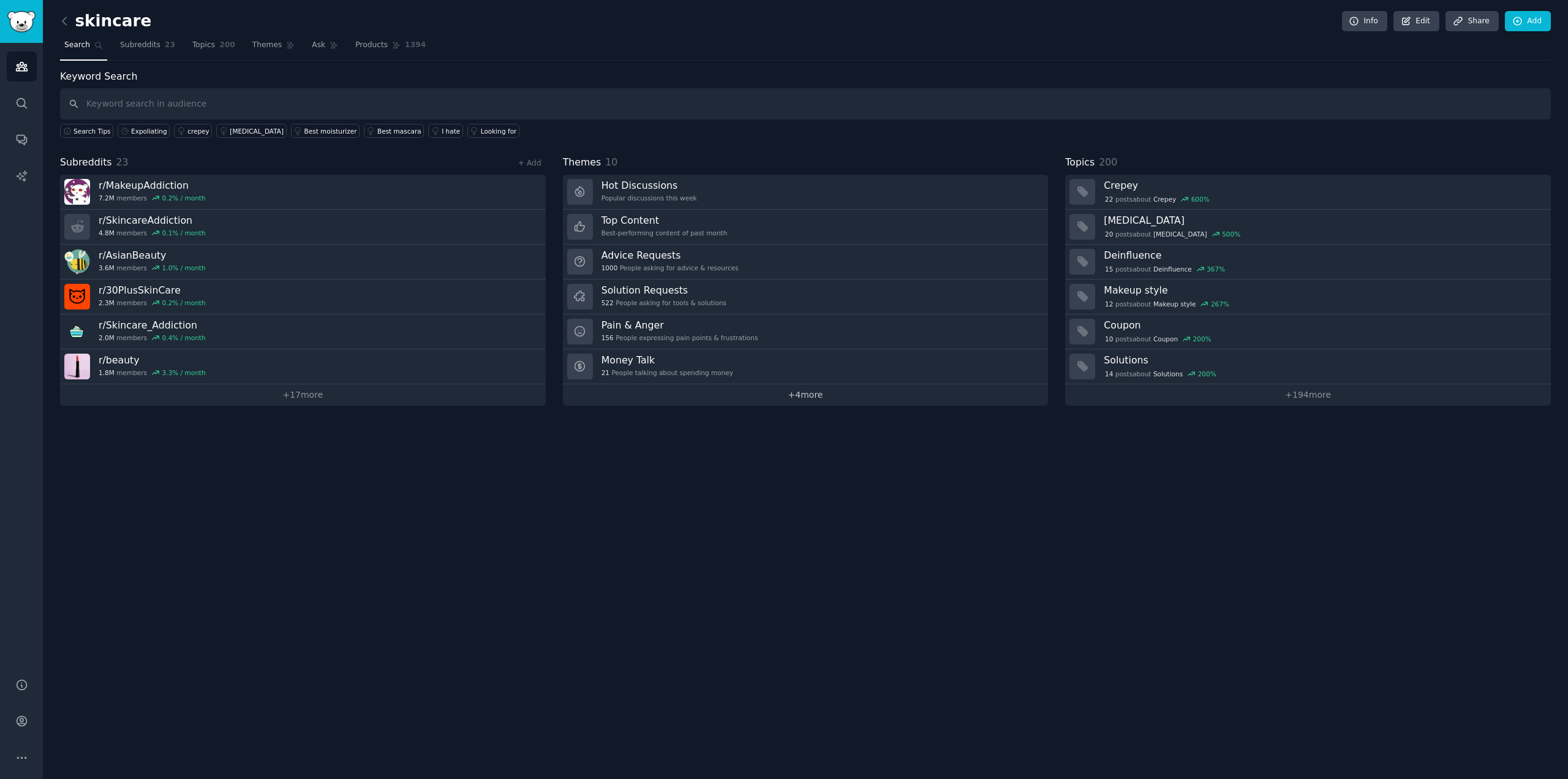
click at [735, 399] on link "+ 4 more" at bounding box center [806, 395] width 486 height 22
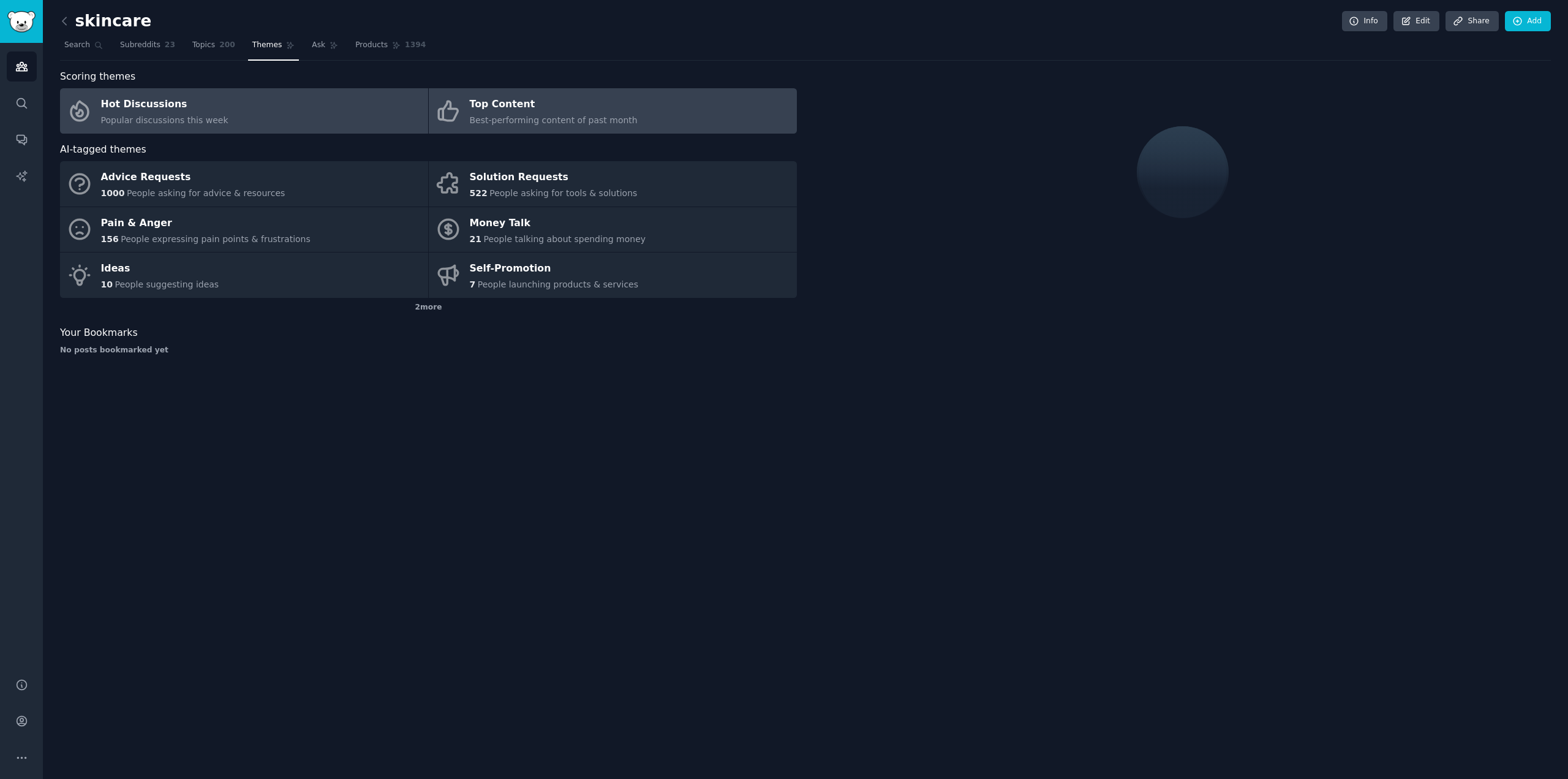
click at [577, 111] on div "Top Content" at bounding box center [553, 105] width 168 height 20
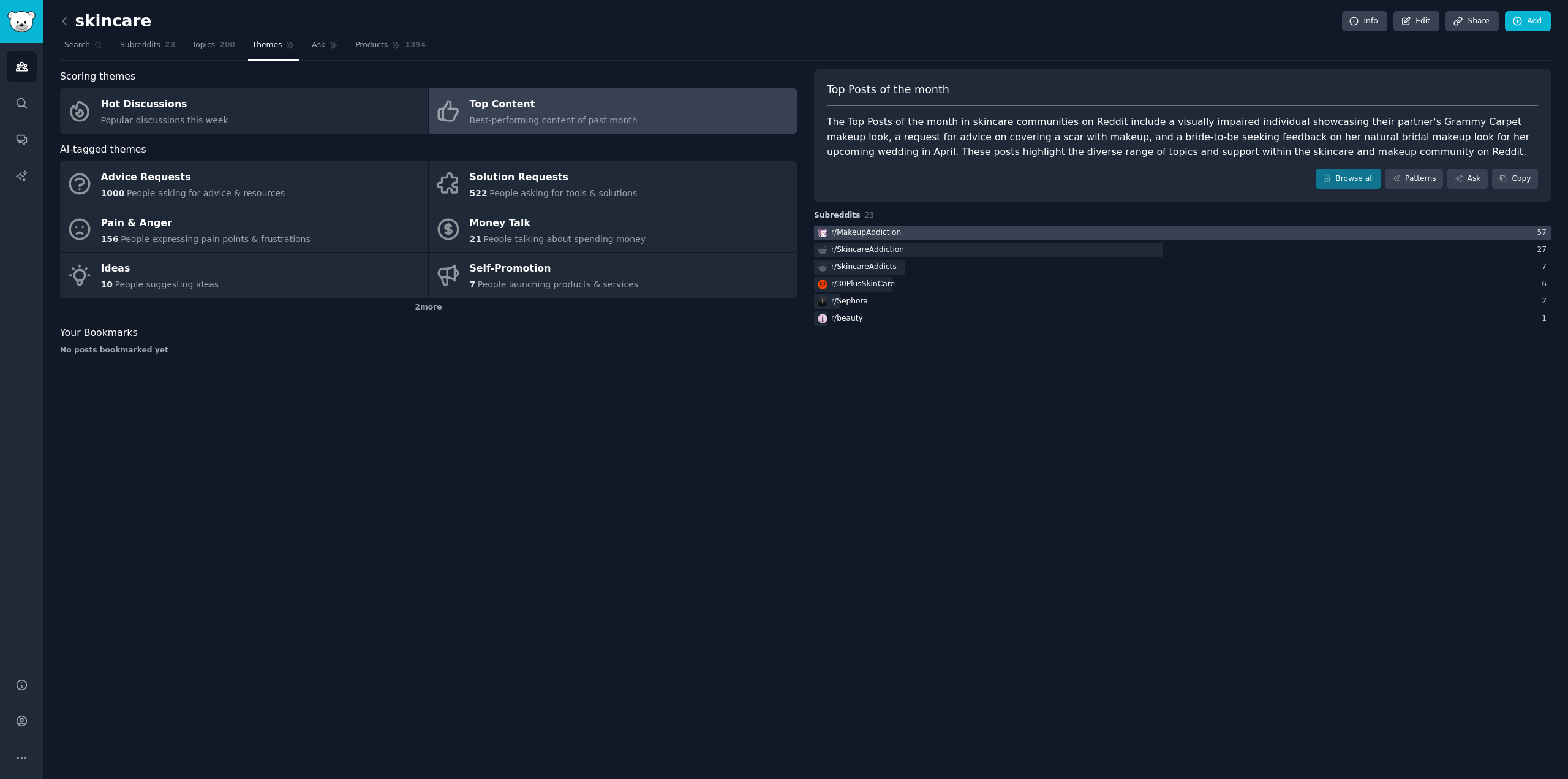
click at [887, 231] on div "r/ MakeupAddiction" at bounding box center [866, 232] width 70 height 11
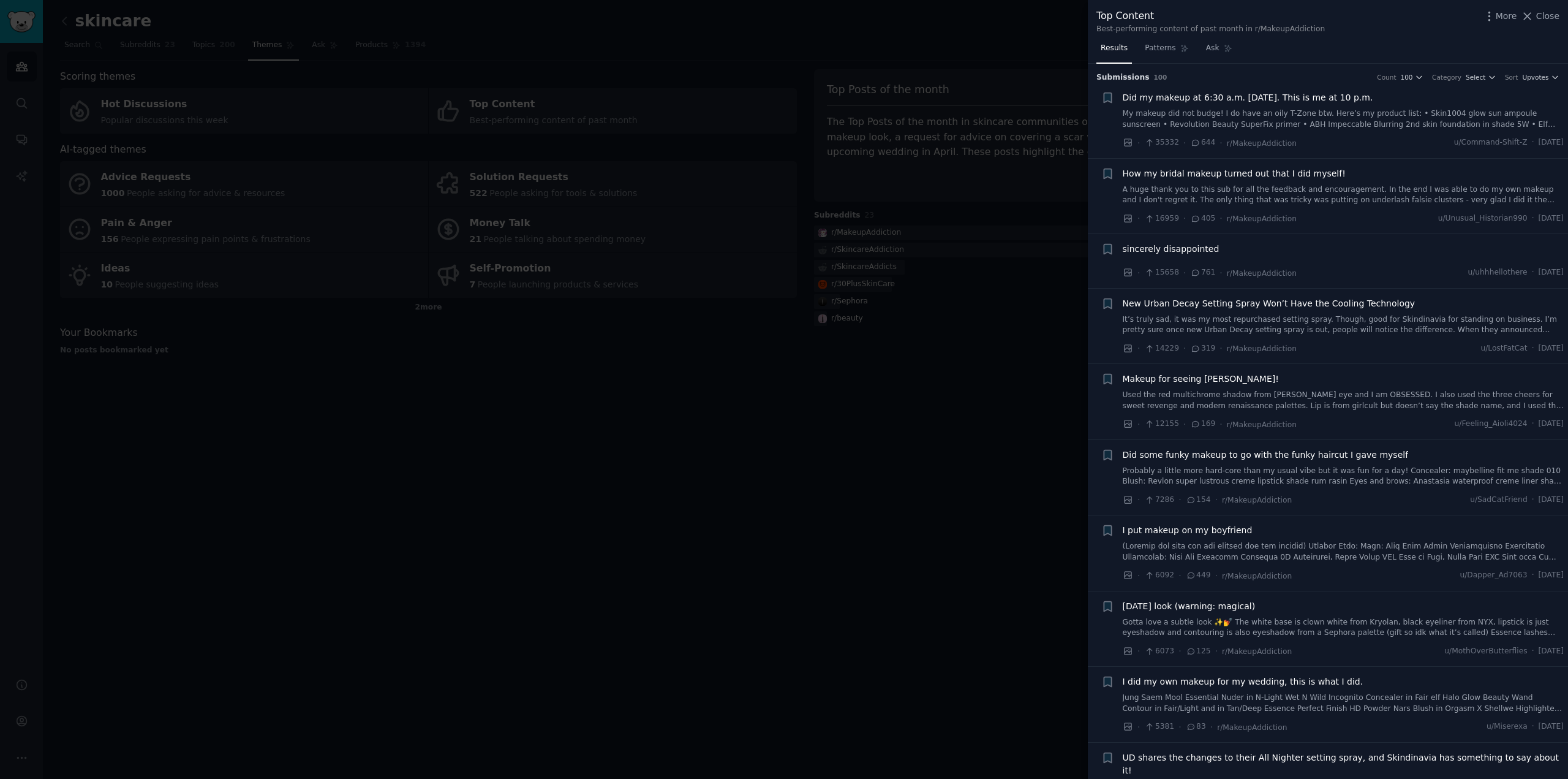
click at [911, 432] on div at bounding box center [784, 390] width 1568 height 779
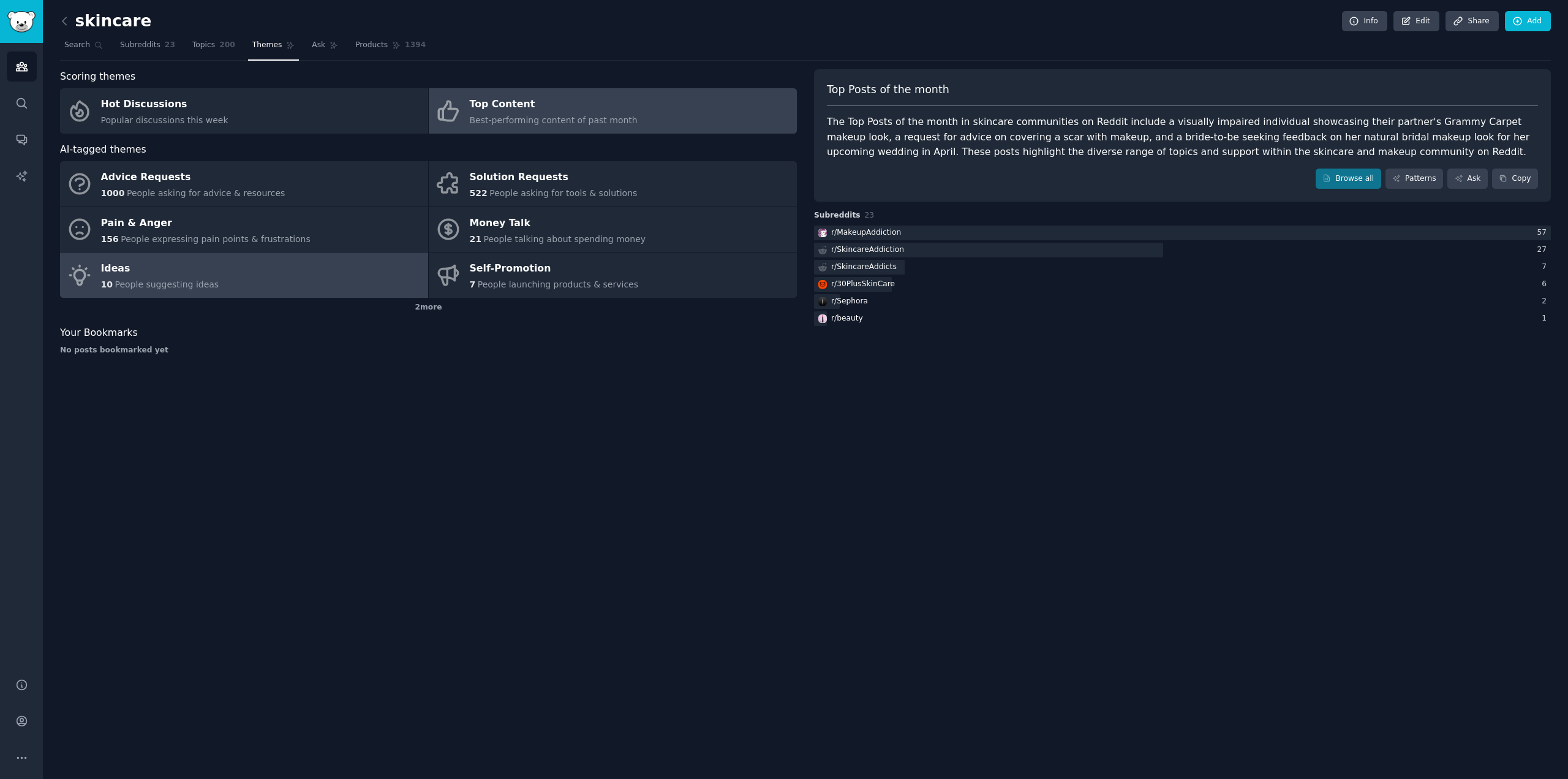
click at [250, 268] on link "Ideas 10 People suggesting ideas" at bounding box center [244, 275] width 368 height 45
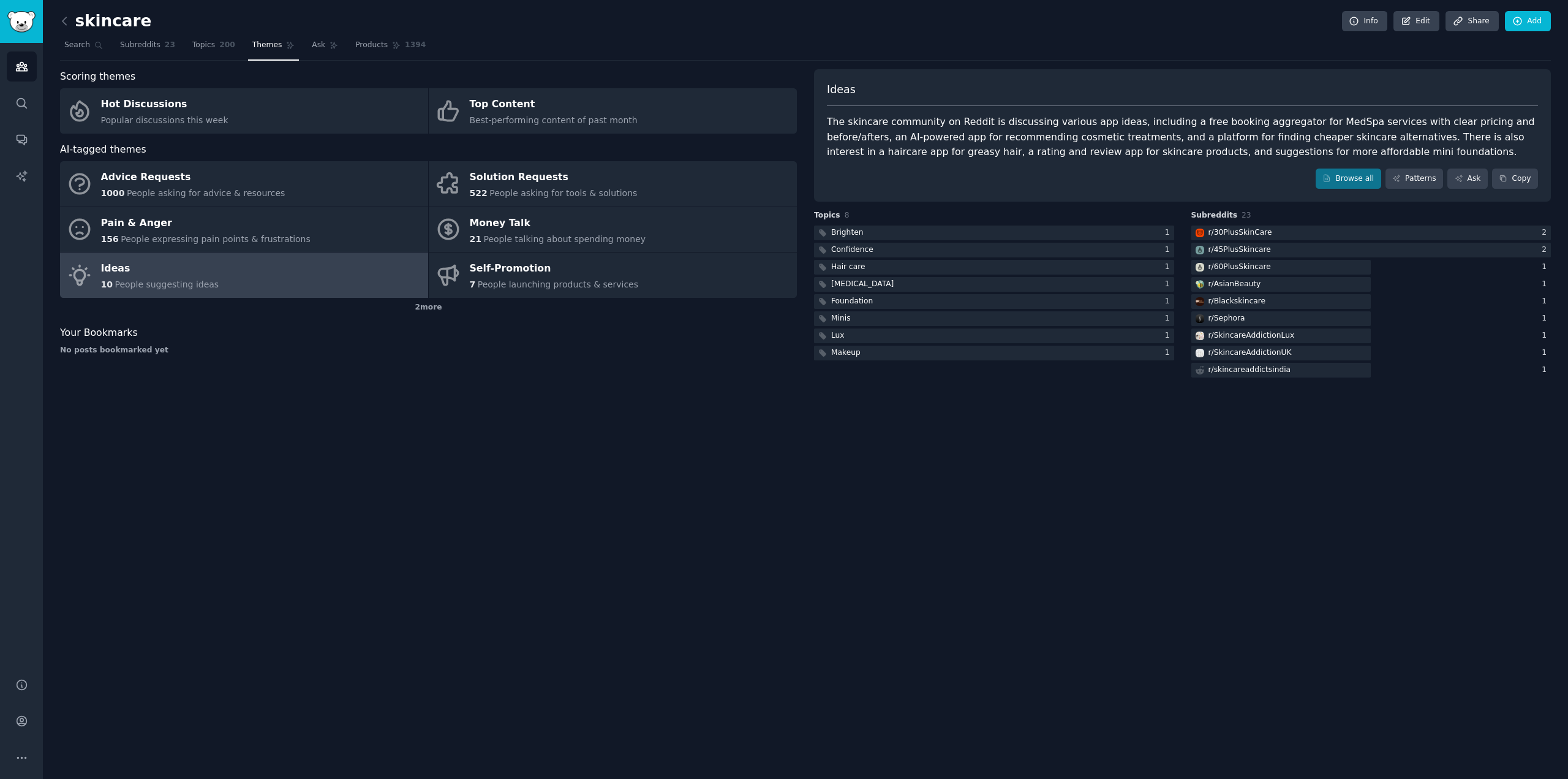
click at [1050, 412] on div "skincare Info Edit Share Add Search Subreddits 23 Topics 200 Themes Ask Product…" at bounding box center [805, 390] width 1525 height 779
click at [434, 306] on div "2 more" at bounding box center [428, 308] width 737 height 20
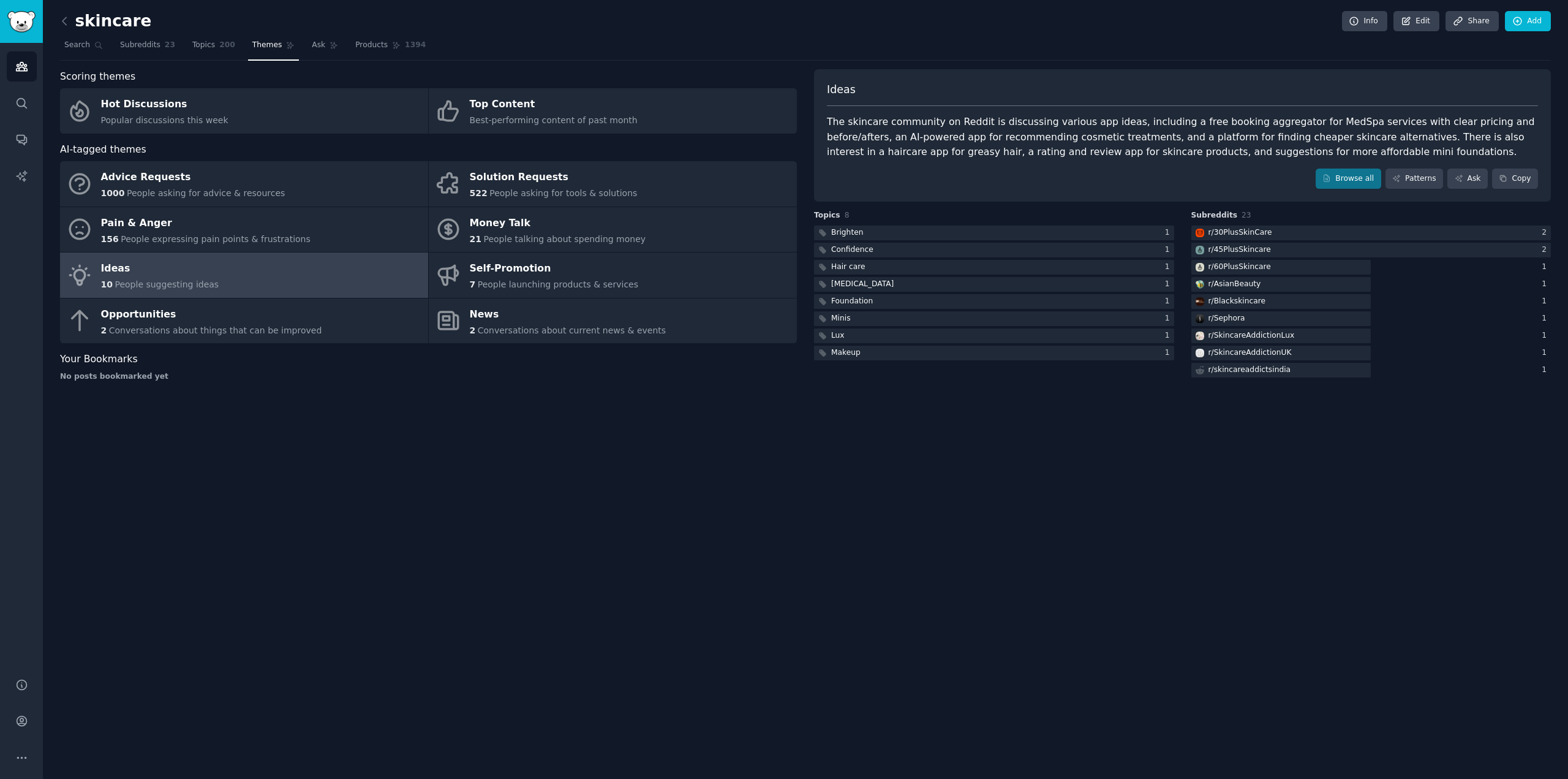
click at [590, 561] on div "skincare Info Edit Share Add Search Subreddits 23 Topics 200 Themes Ask Product…" at bounding box center [805, 390] width 1525 height 779
click at [12, 99] on link "Search" at bounding box center [22, 103] width 30 height 30
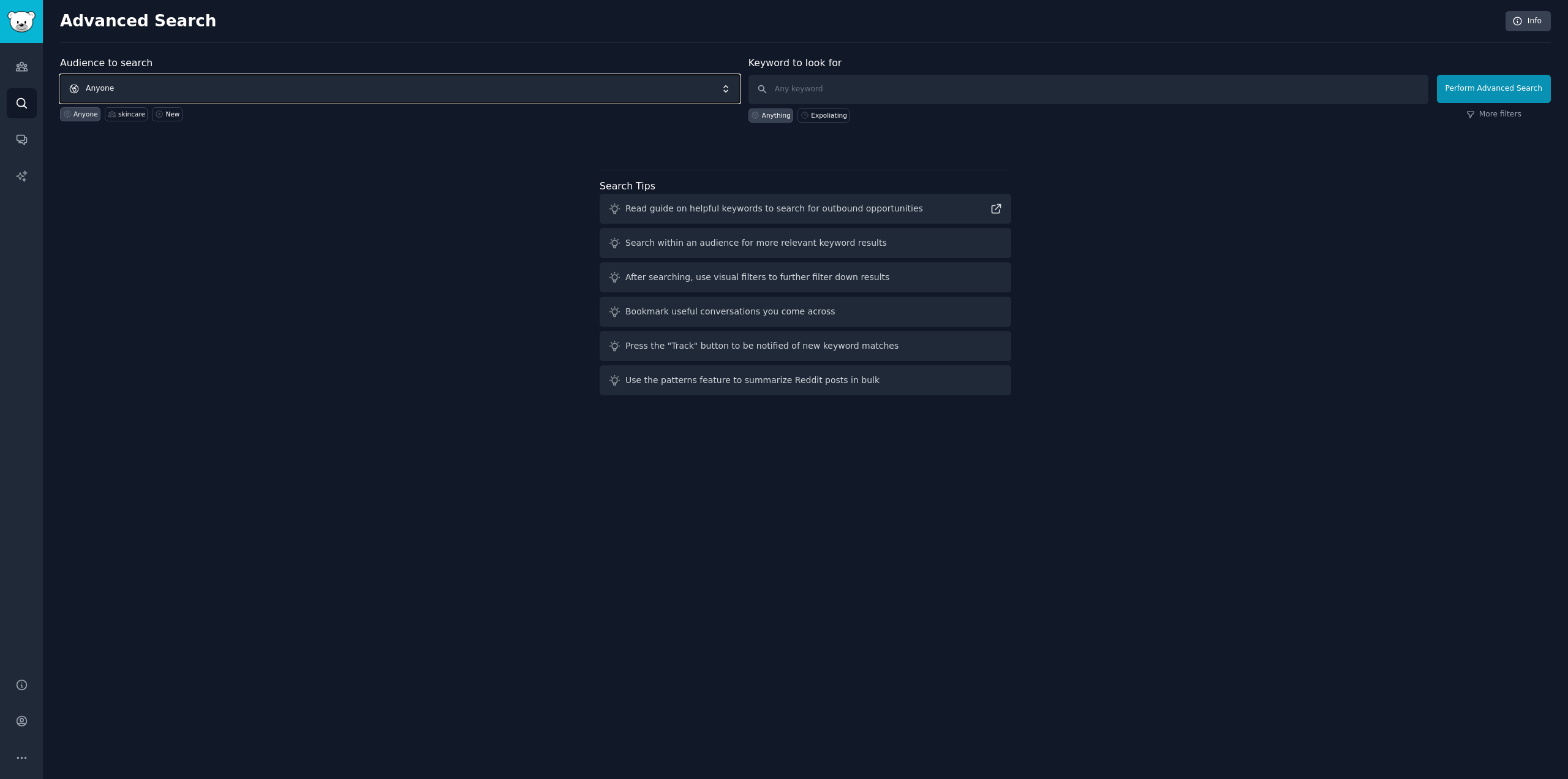
click at [377, 81] on span "Anyone" at bounding box center [400, 88] width 680 height 28
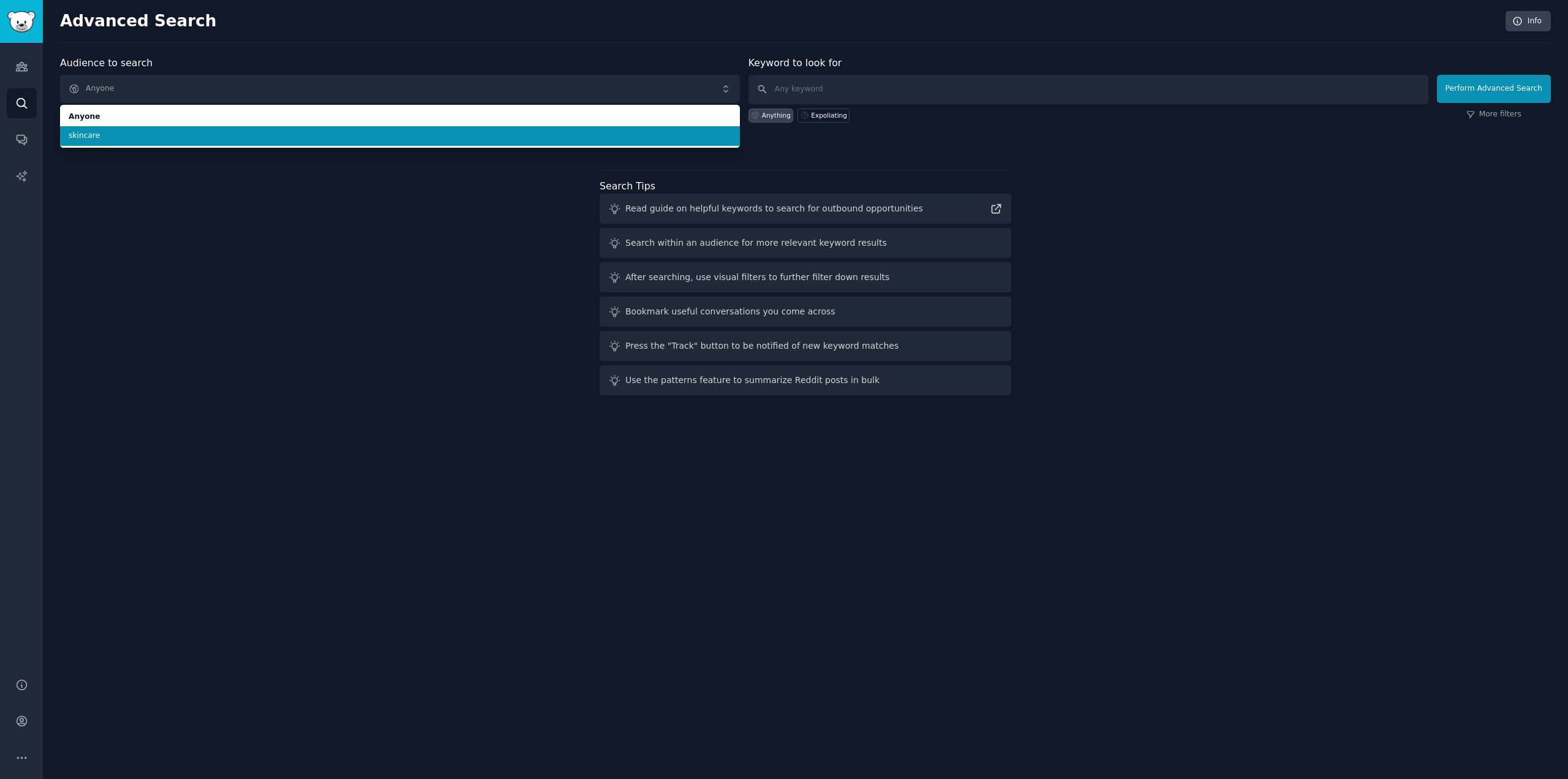
click at [210, 132] on span "skincare" at bounding box center [400, 136] width 663 height 11
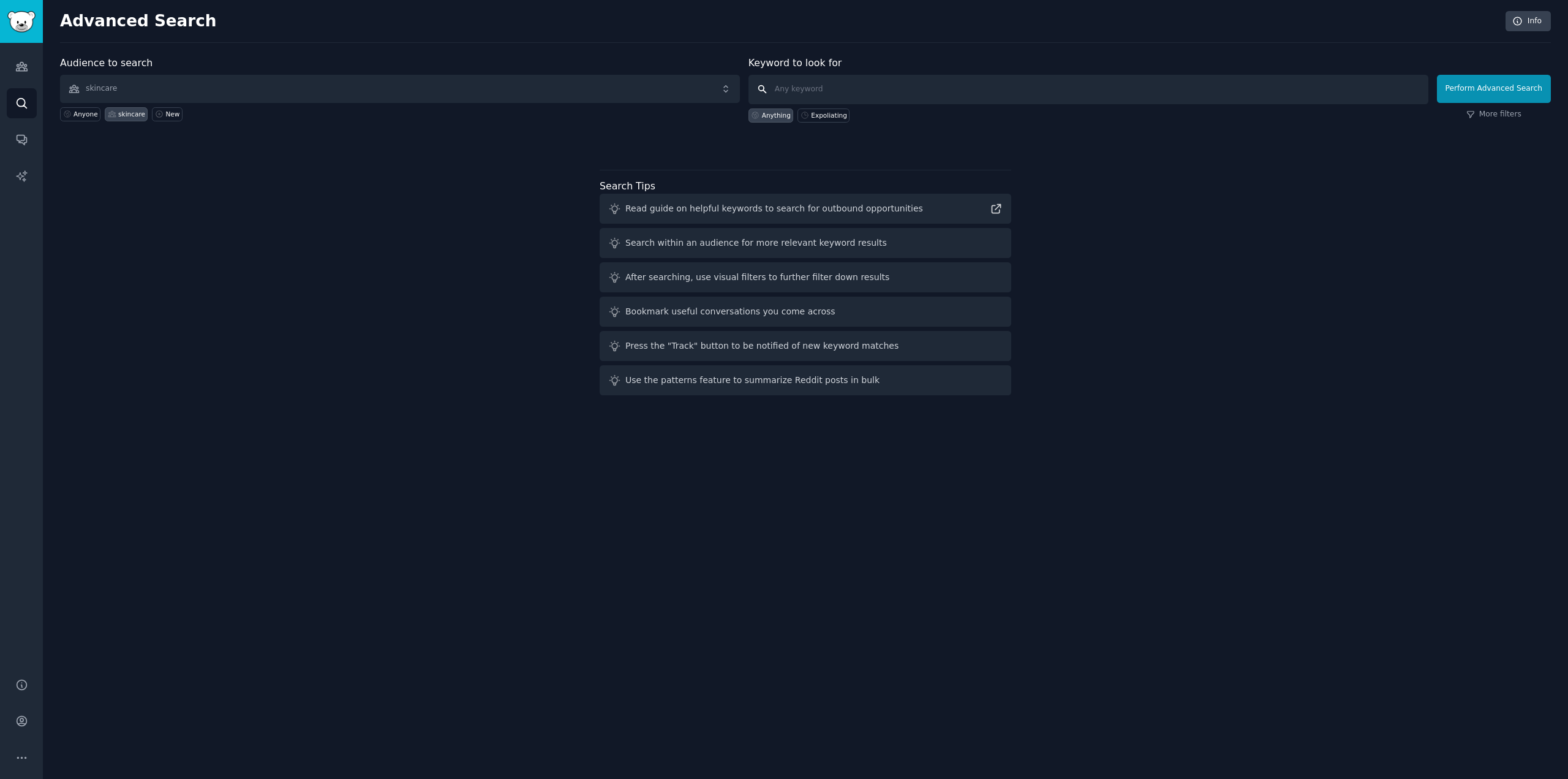
click at [881, 99] on input "text" at bounding box center [1088, 89] width 680 height 29
type input "exfoliationg"
click button "Perform Advanced Search" at bounding box center [1494, 88] width 114 height 28
